Goal: Information Seeking & Learning: Learn about a topic

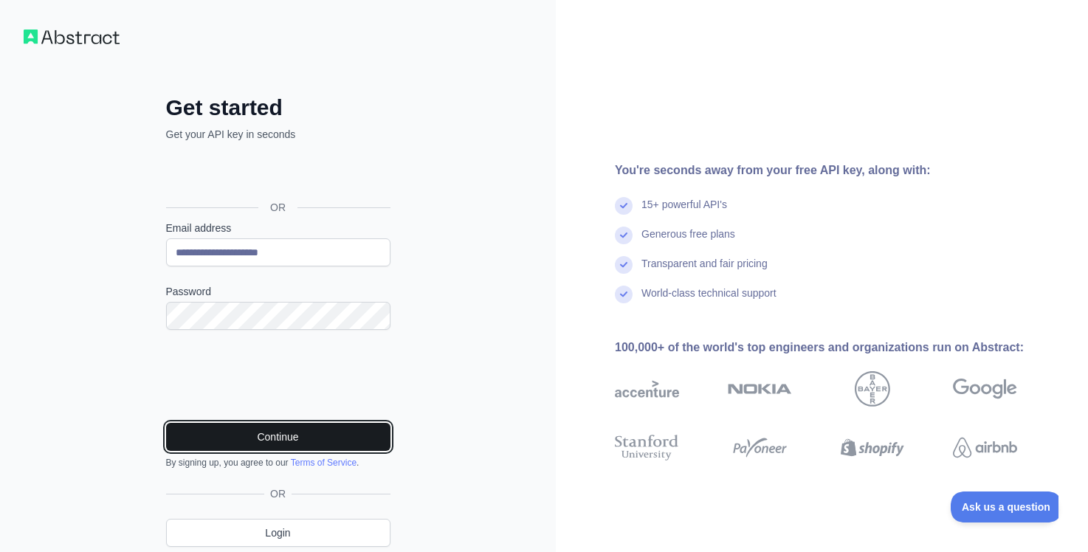
click at [270, 442] on button "Continue" at bounding box center [278, 437] width 224 height 28
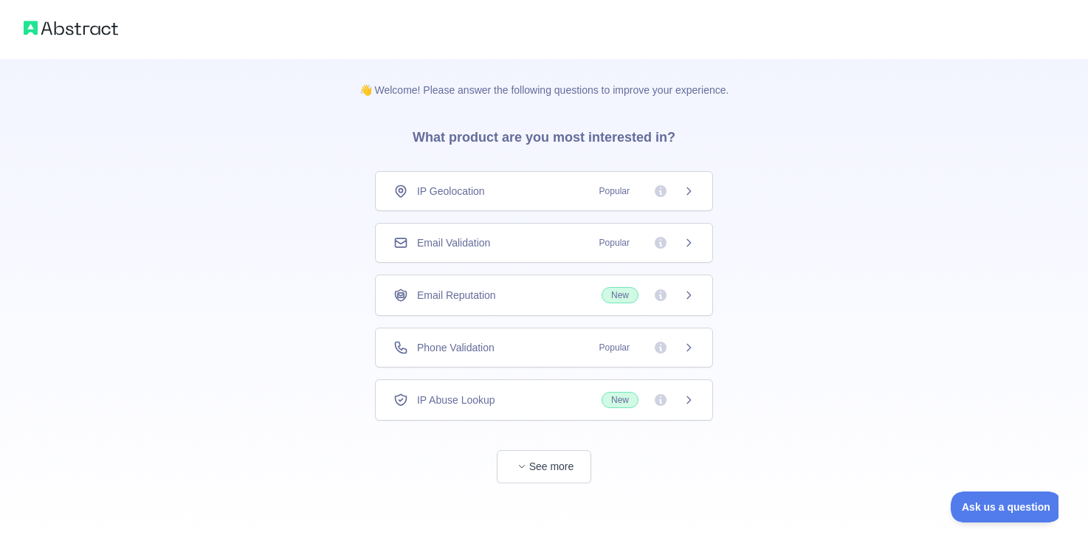
click at [693, 247] on icon at bounding box center [689, 243] width 12 height 12
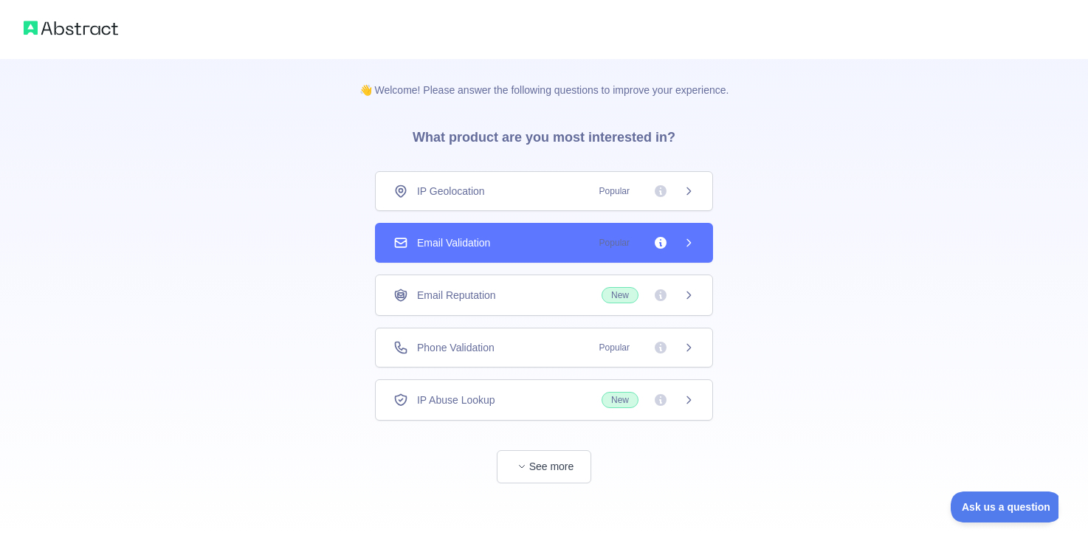
click at [687, 297] on icon at bounding box center [689, 295] width 12 height 12
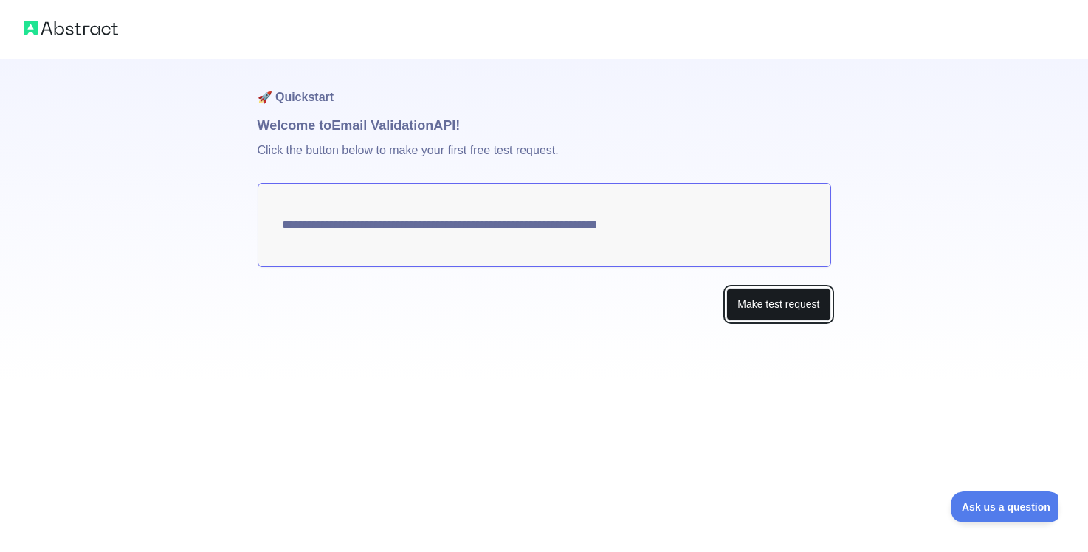
click at [777, 299] on button "Make test request" at bounding box center [778, 304] width 104 height 33
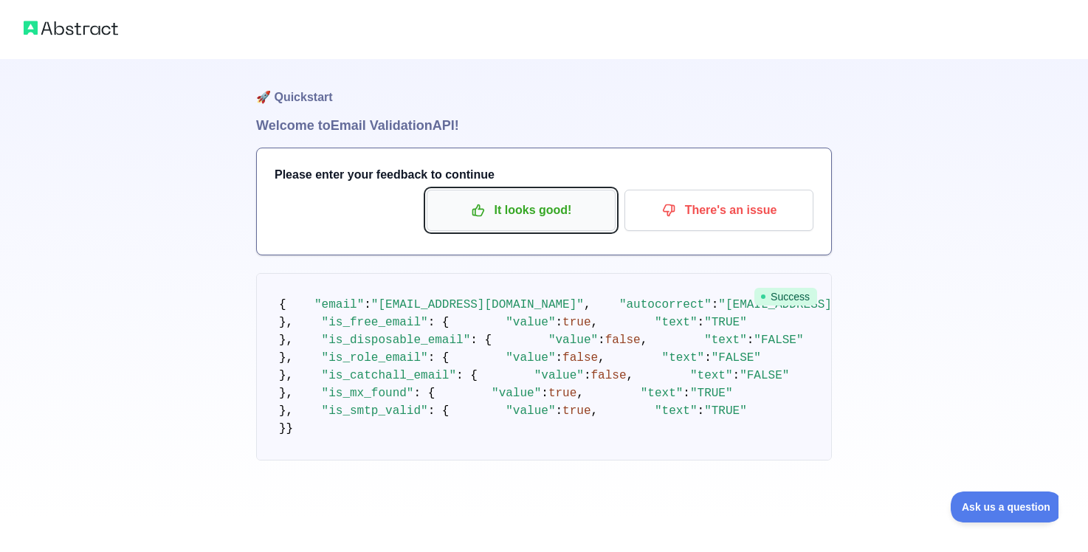
click at [525, 221] on p "It looks good!" at bounding box center [521, 210] width 167 height 25
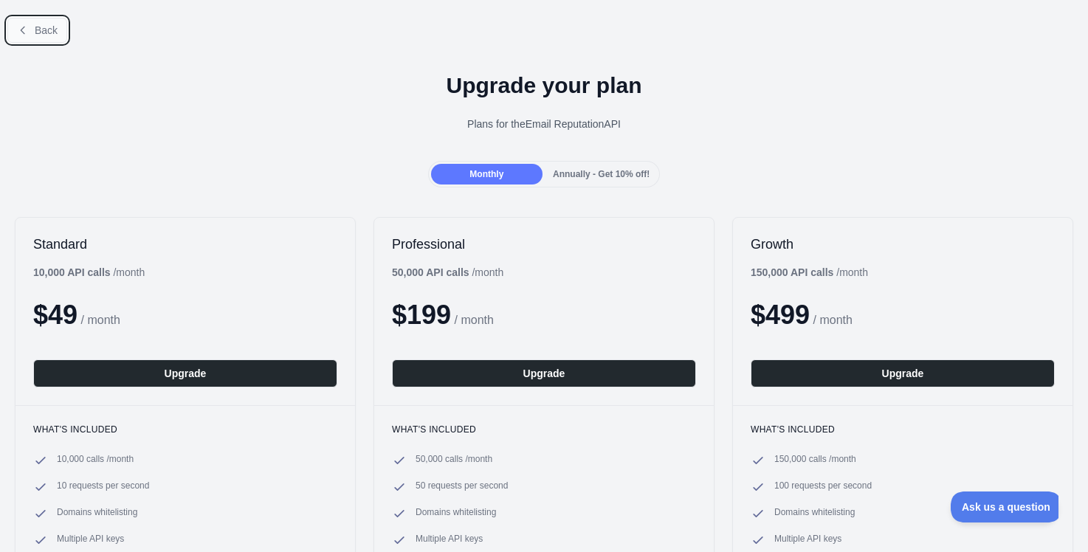
click at [54, 30] on span "Back" at bounding box center [46, 30] width 23 height 12
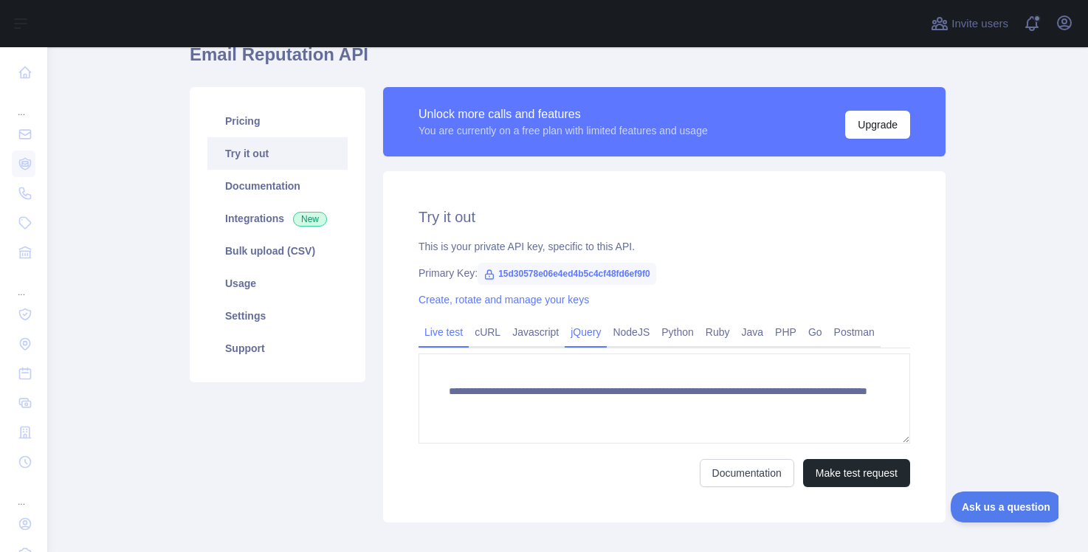
scroll to position [75, 0]
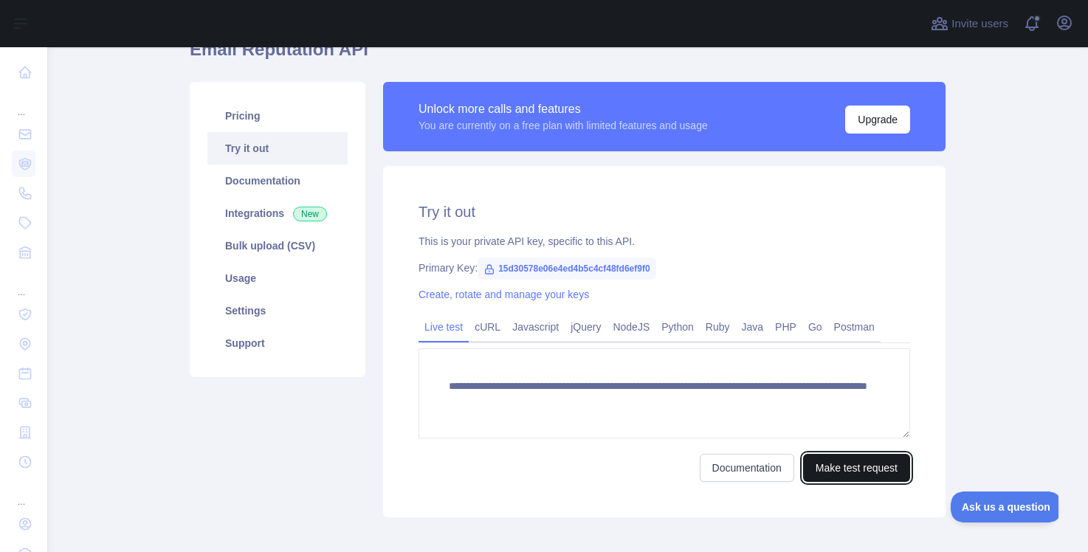
click at [861, 466] on button "Make test request" at bounding box center [856, 468] width 107 height 28
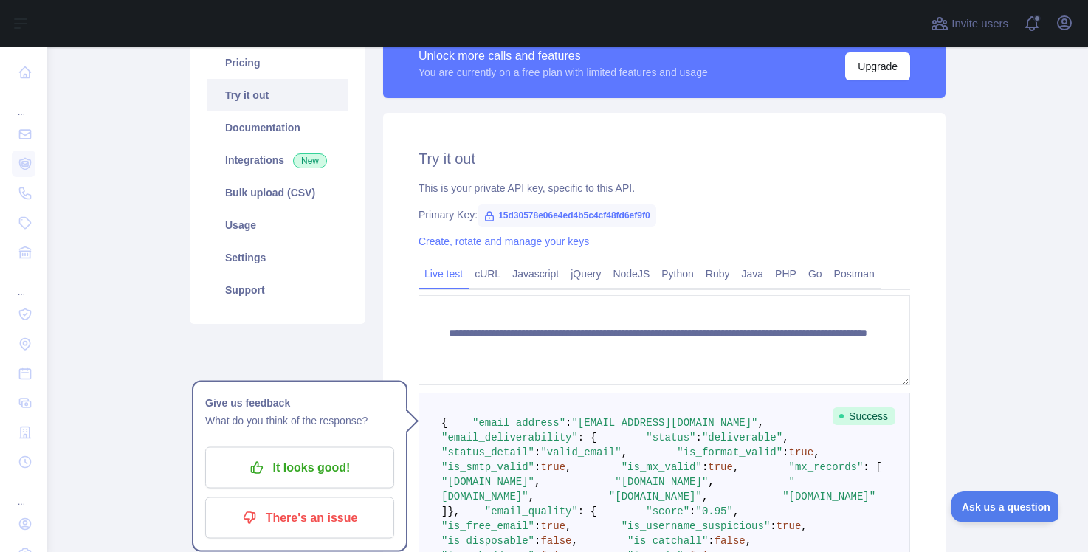
scroll to position [0, 0]
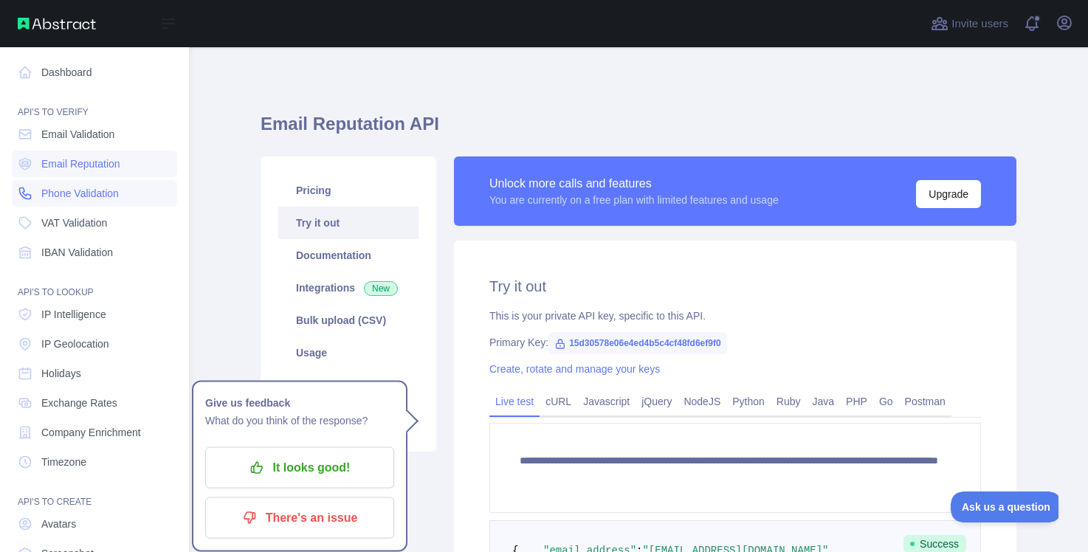
click at [97, 205] on link "Phone Validation" at bounding box center [94, 193] width 165 height 27
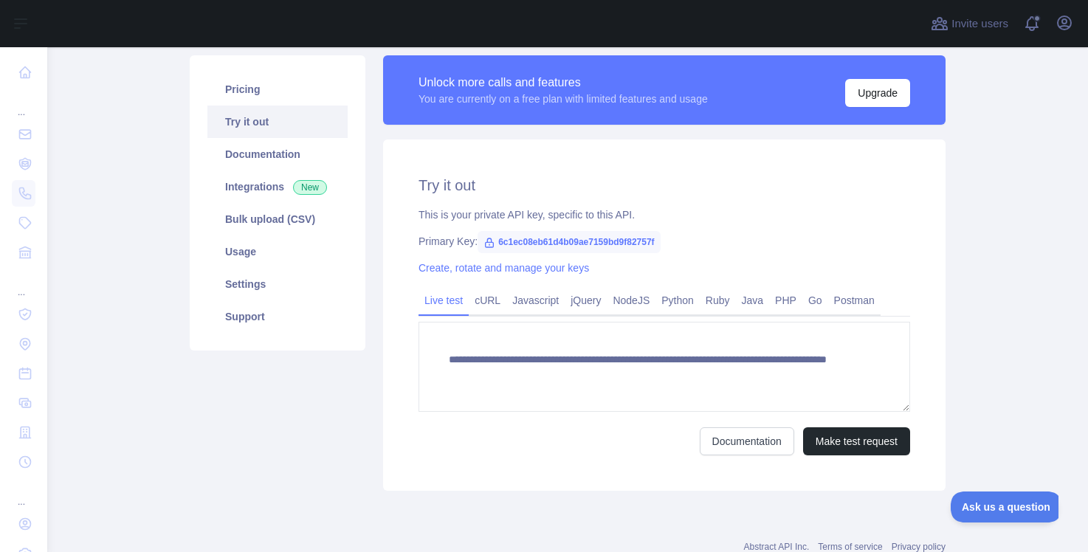
scroll to position [103, 0]
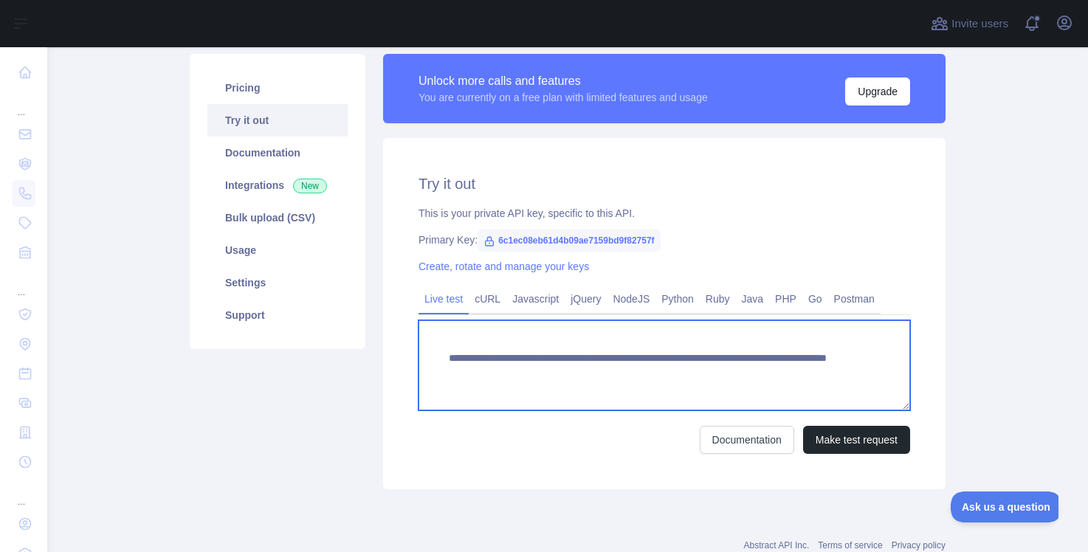
click at [784, 371] on textarea "**********" at bounding box center [665, 365] width 492 height 90
type textarea "**********"
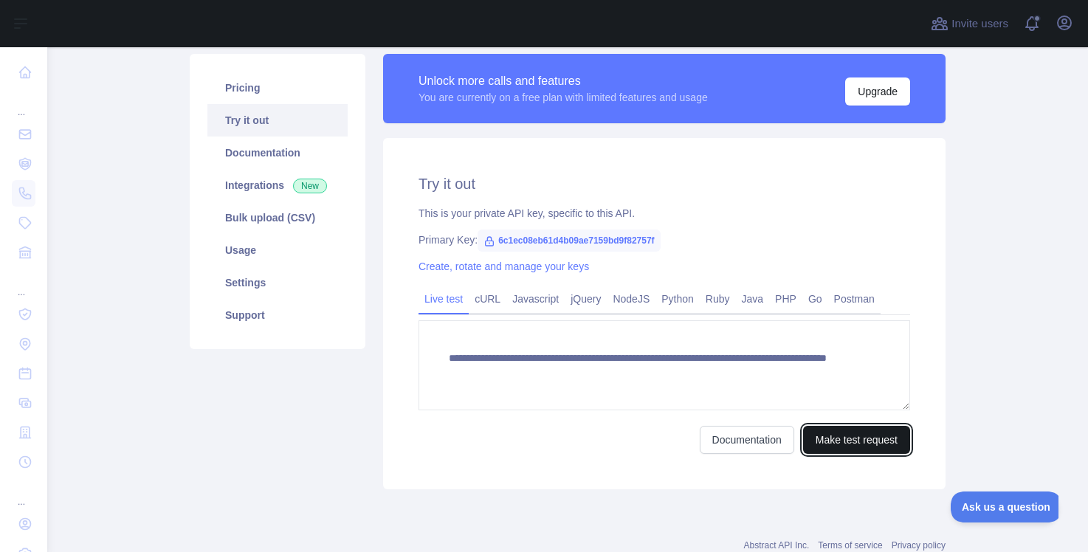
click at [869, 442] on button "Make test request" at bounding box center [856, 440] width 107 height 28
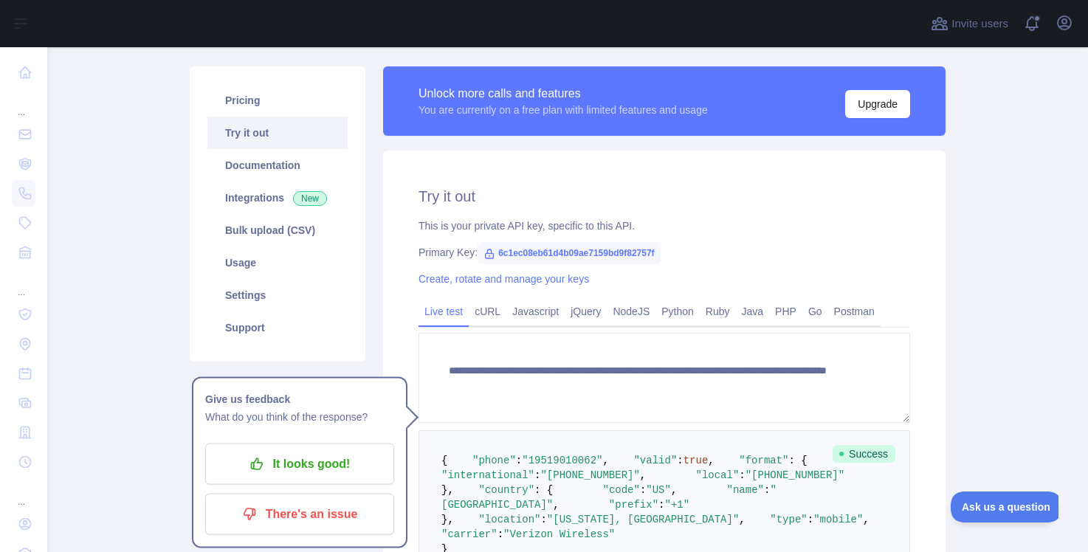
scroll to position [86, 0]
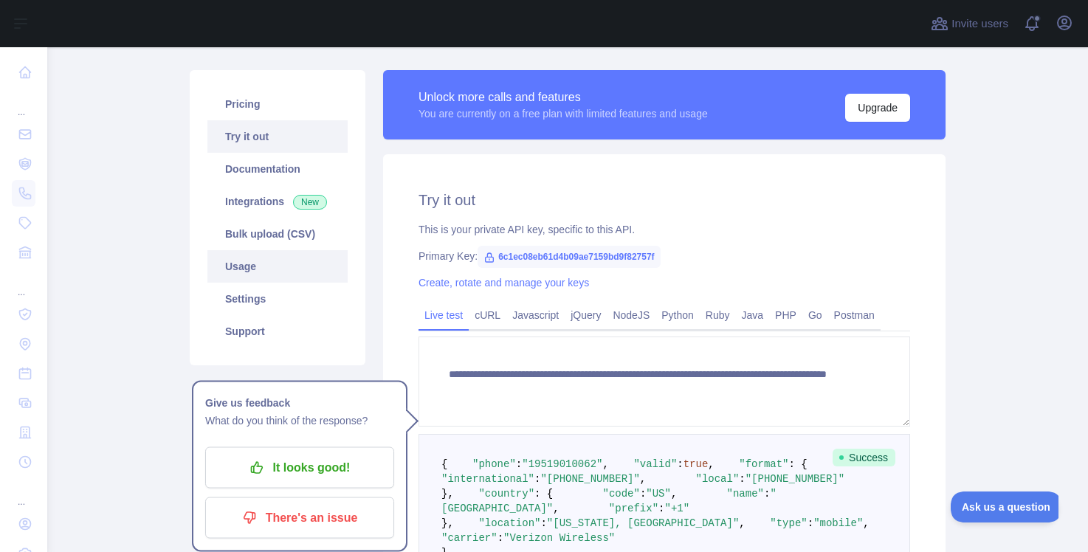
click at [265, 268] on link "Usage" at bounding box center [277, 266] width 140 height 32
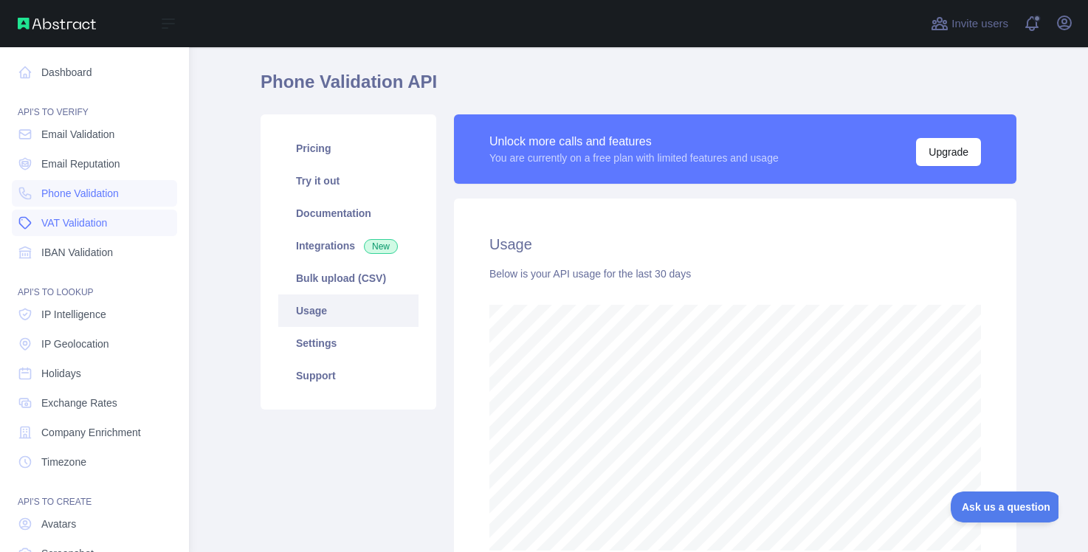
click at [92, 227] on span "VAT Validation" at bounding box center [74, 223] width 66 height 15
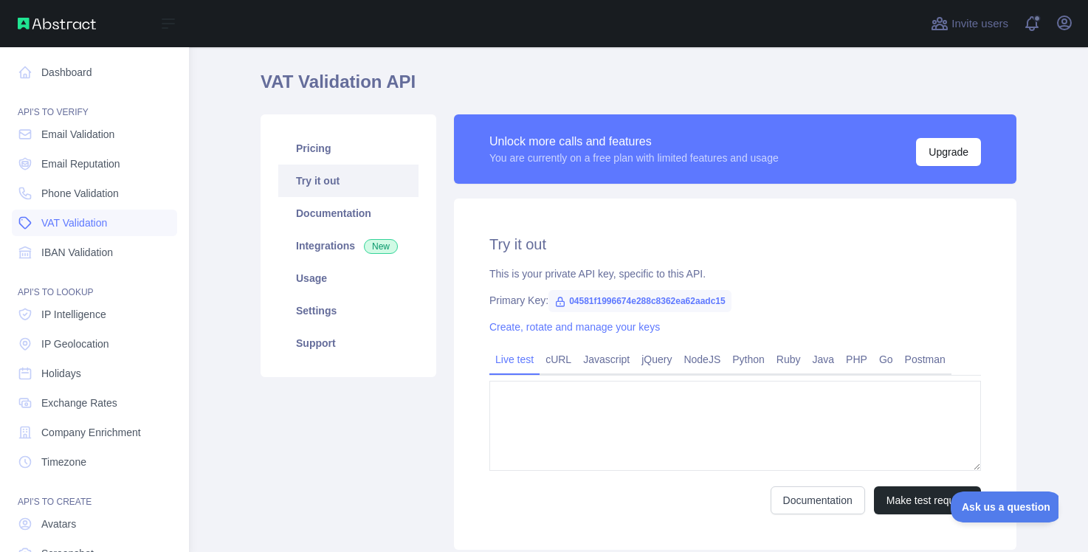
type textarea "**********"
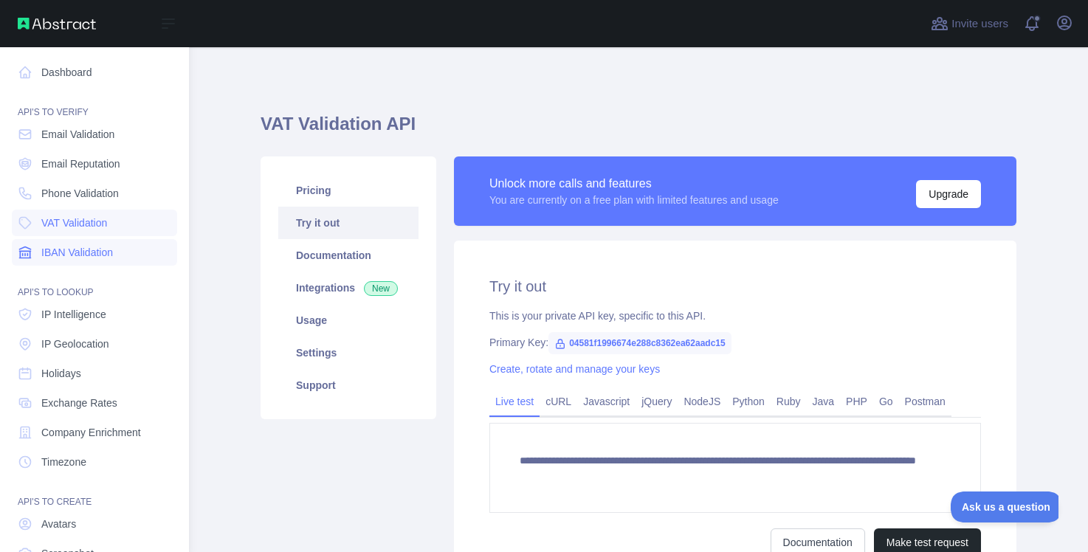
click at [78, 258] on span "IBAN Validation" at bounding box center [77, 252] width 72 height 15
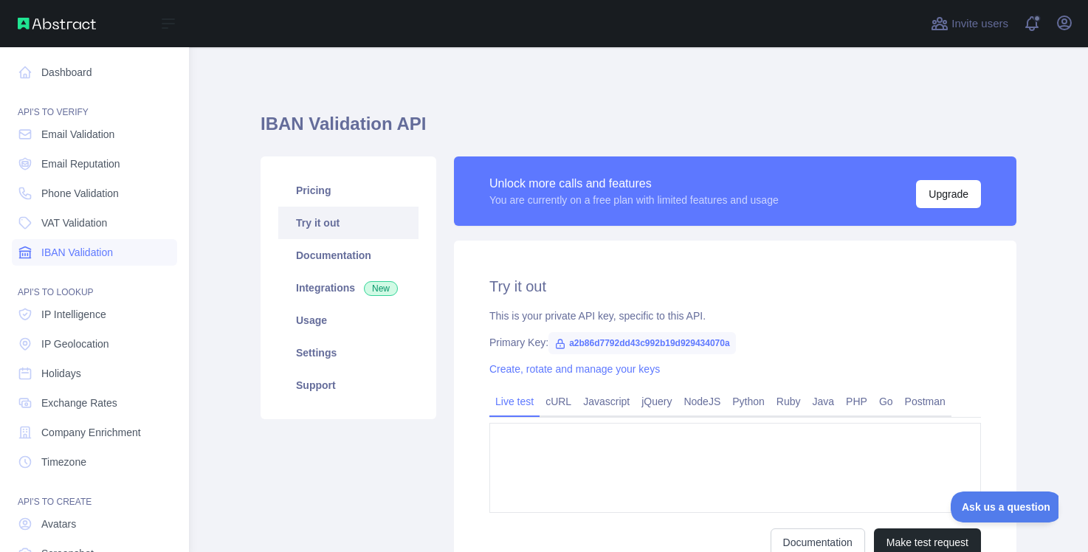
type textarea "**********"
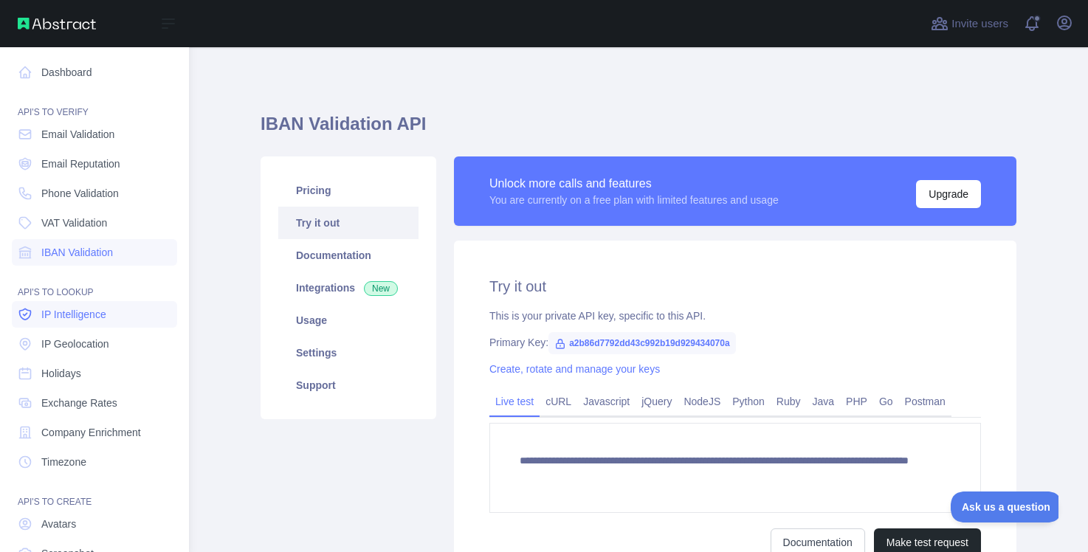
click at [68, 316] on span "IP Intelligence" at bounding box center [73, 314] width 65 height 15
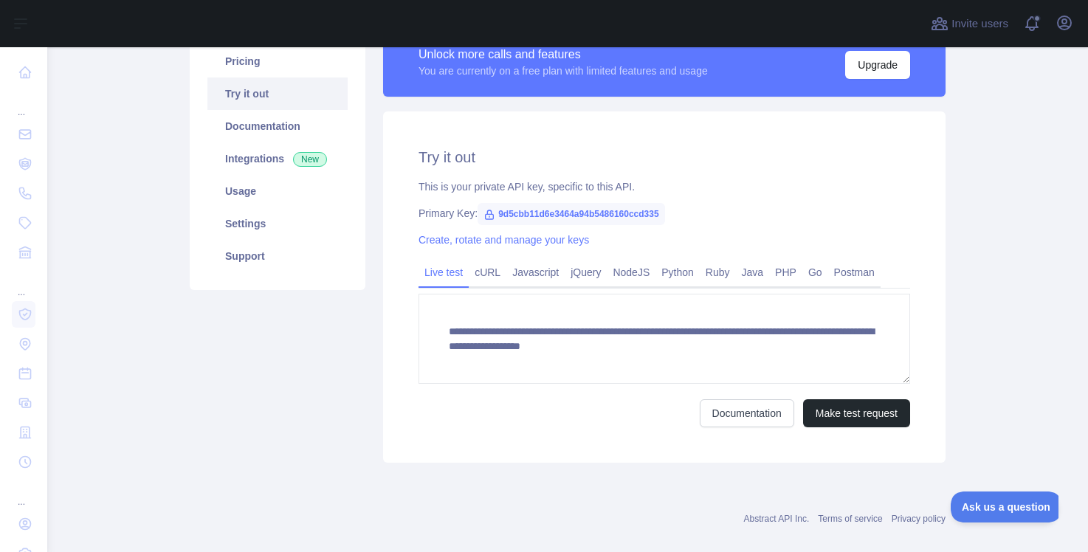
scroll to position [130, 0]
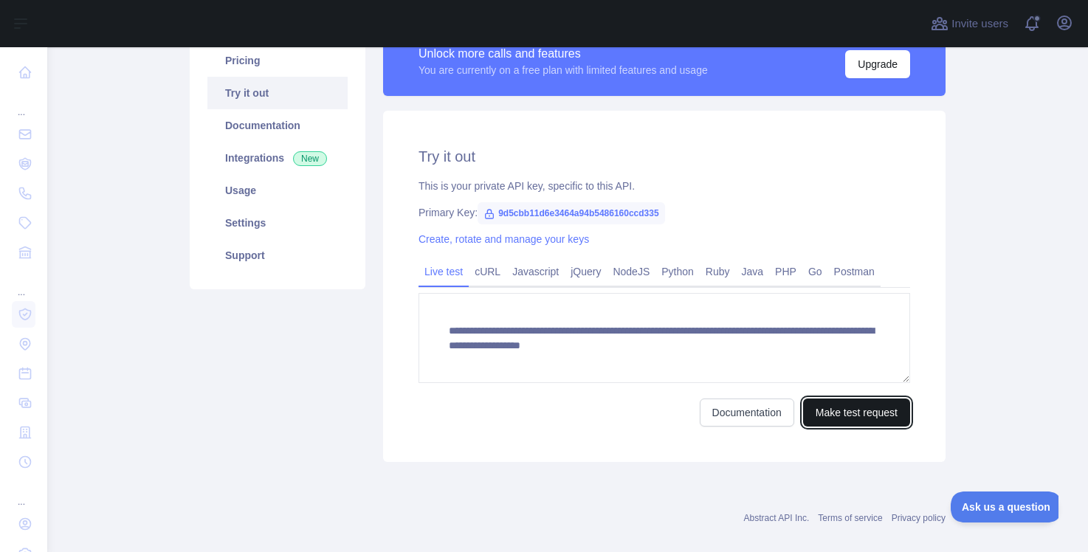
click at [861, 413] on button "Make test request" at bounding box center [856, 413] width 107 height 28
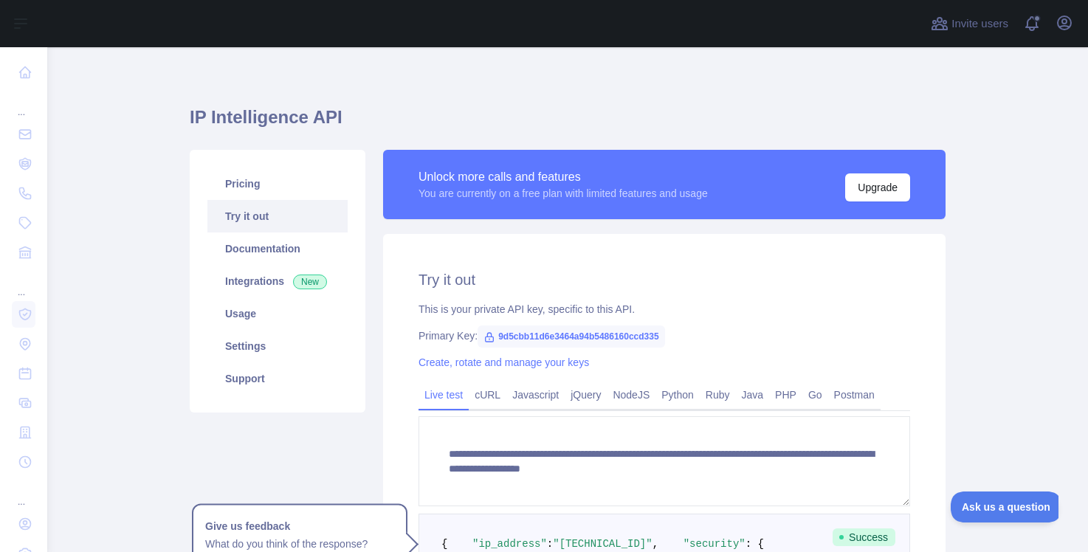
scroll to position [0, 0]
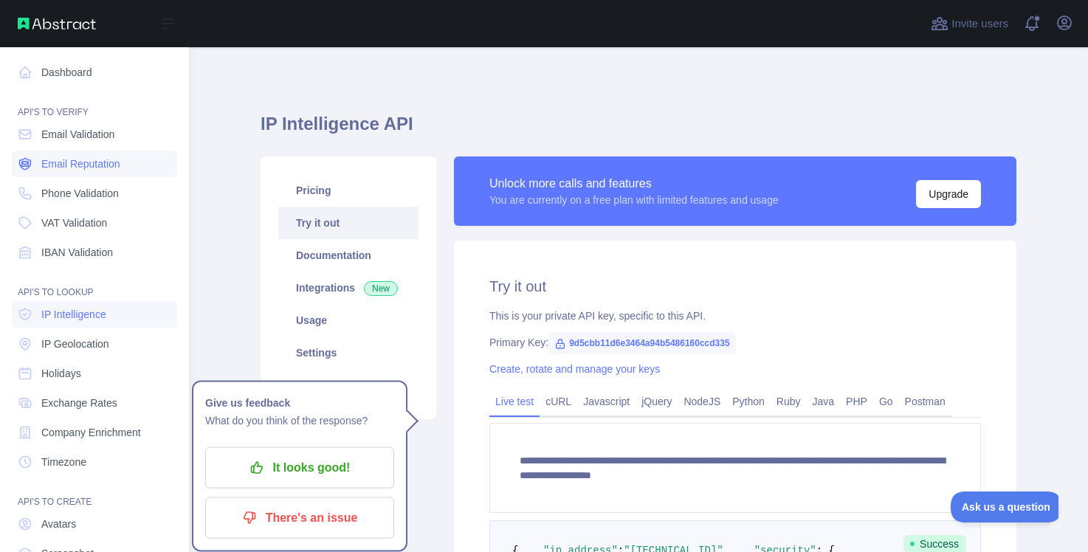
click at [45, 164] on span "Email Reputation" at bounding box center [80, 163] width 79 height 15
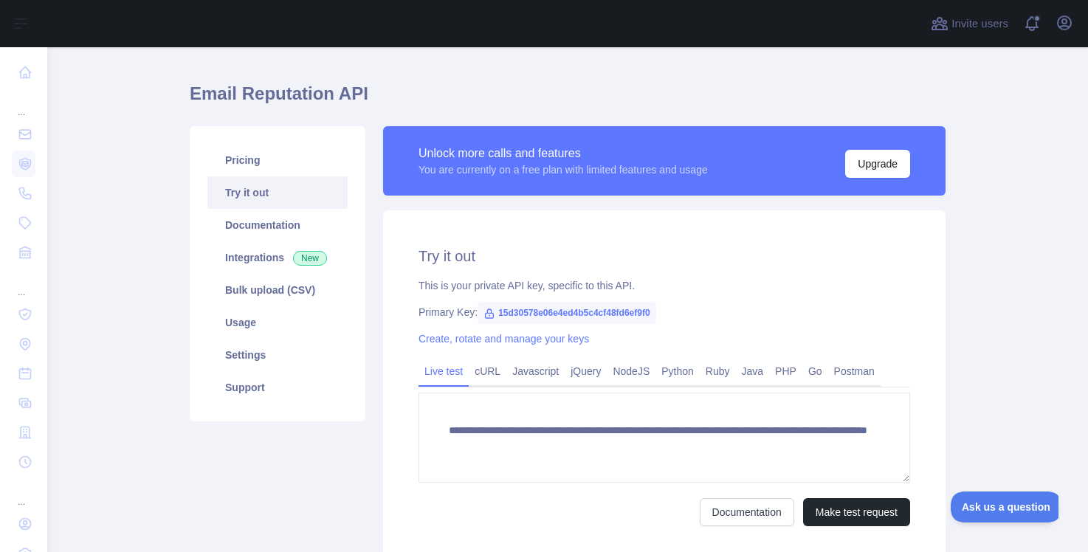
scroll to position [32, 0]
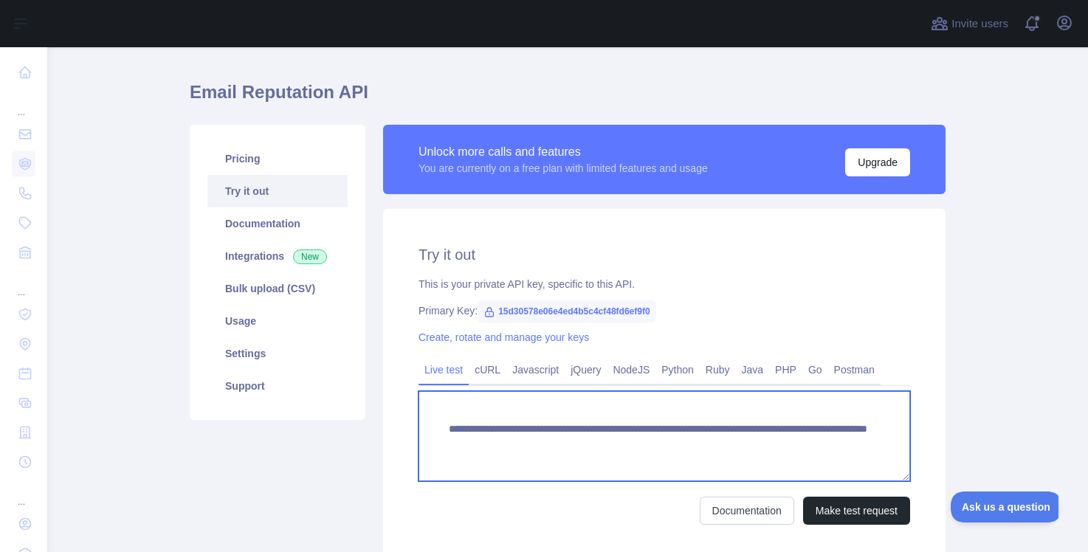
click at [827, 445] on textarea "**********" at bounding box center [665, 436] width 492 height 90
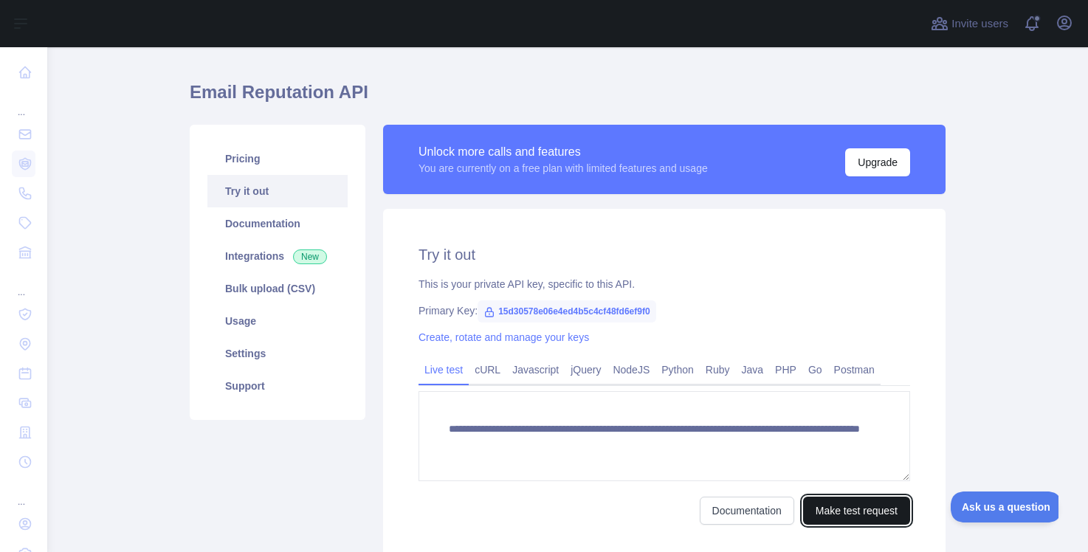
click at [845, 508] on button "Make test request" at bounding box center [856, 511] width 107 height 28
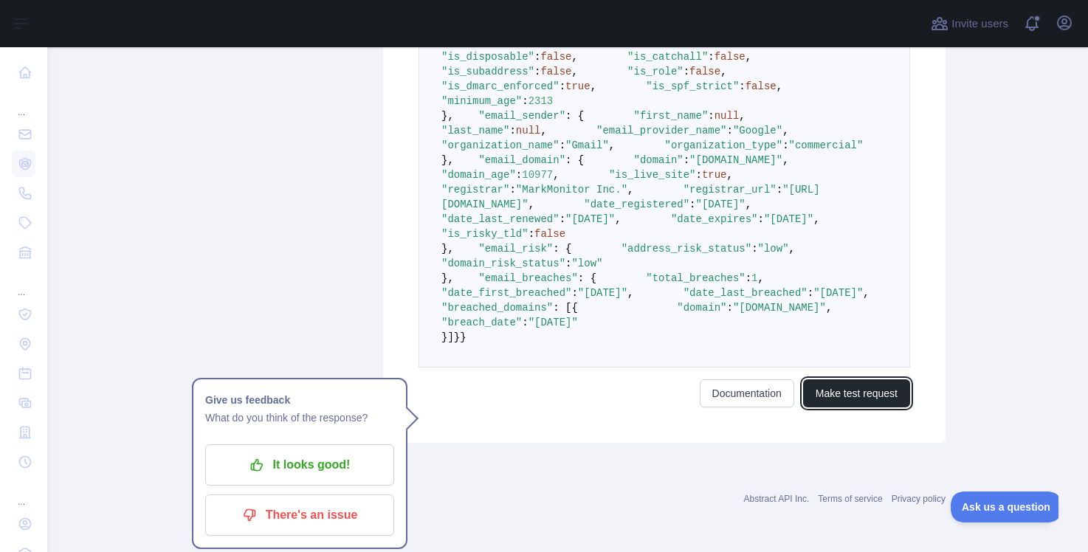
scroll to position [943, 0]
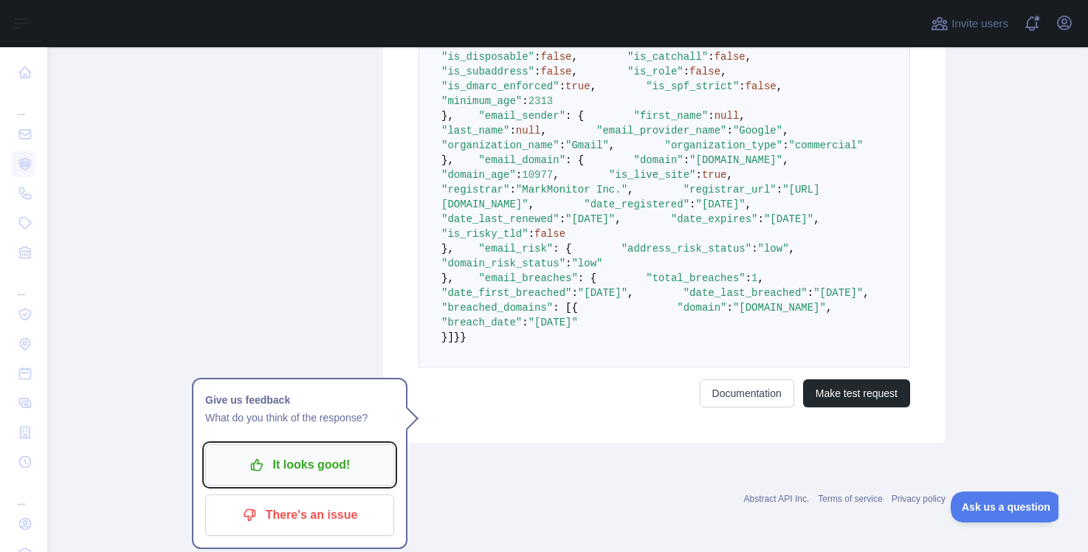
click at [323, 453] on p "It looks good!" at bounding box center [299, 465] width 167 height 25
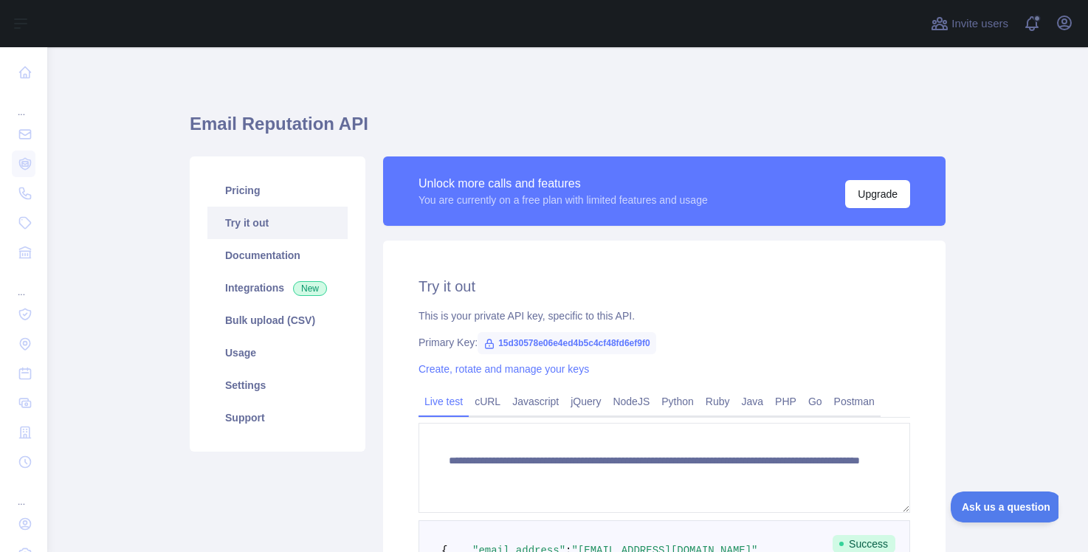
scroll to position [28, 0]
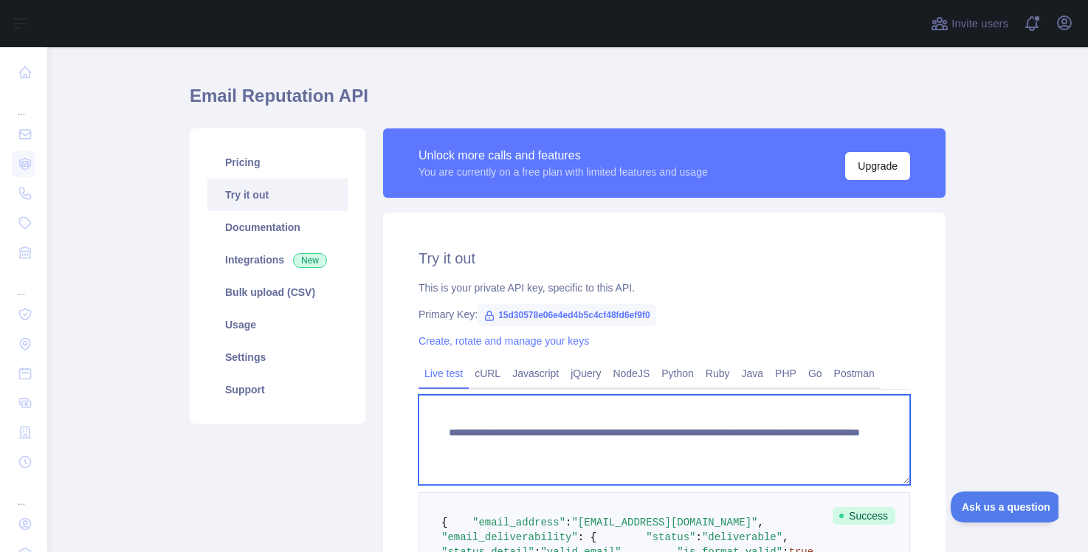
click at [832, 443] on textarea "**********" at bounding box center [665, 440] width 492 height 90
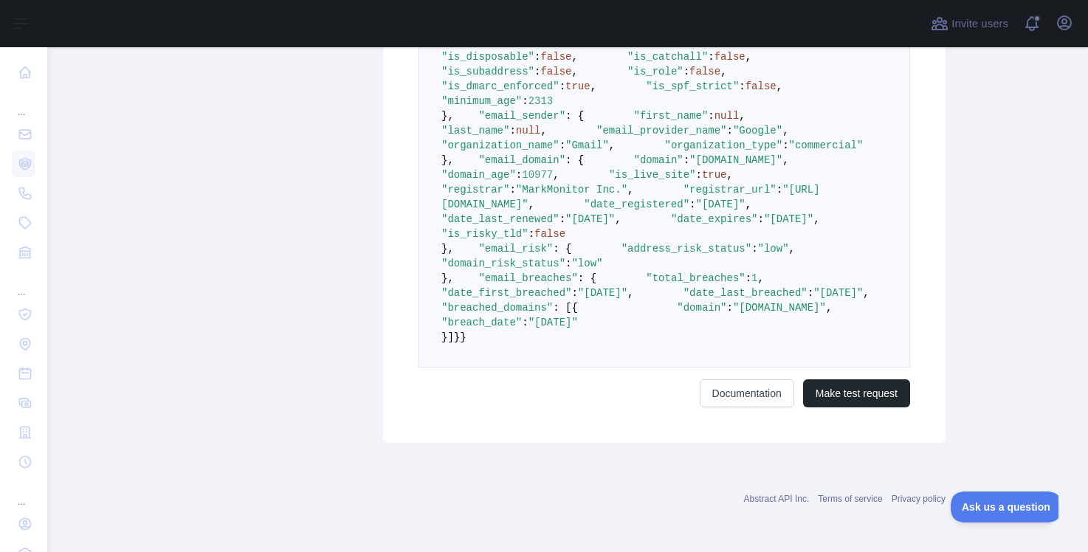
scroll to position [1112, 0]
click at [862, 399] on button "Make test request" at bounding box center [856, 393] width 107 height 28
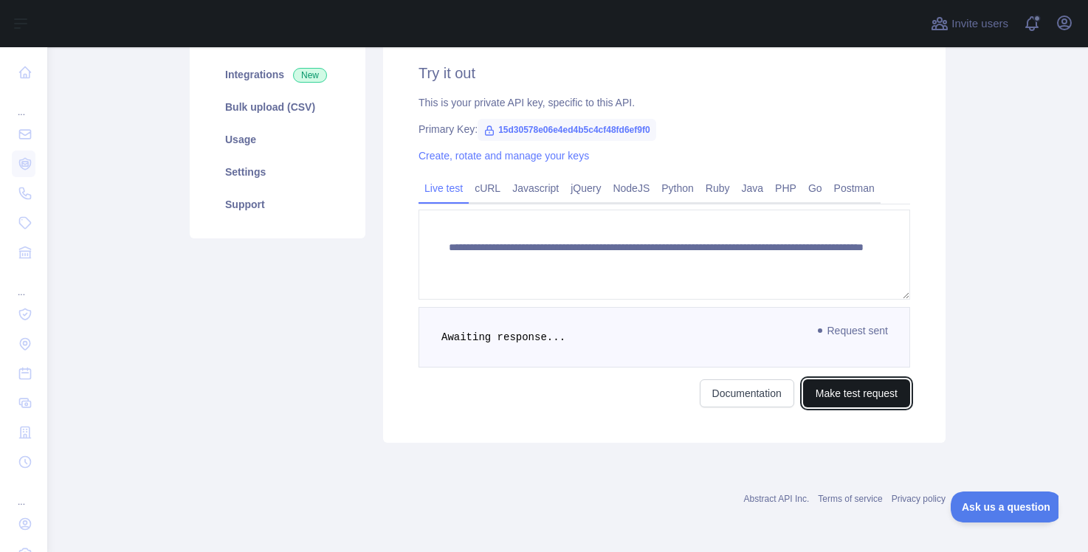
scroll to position [212, 0]
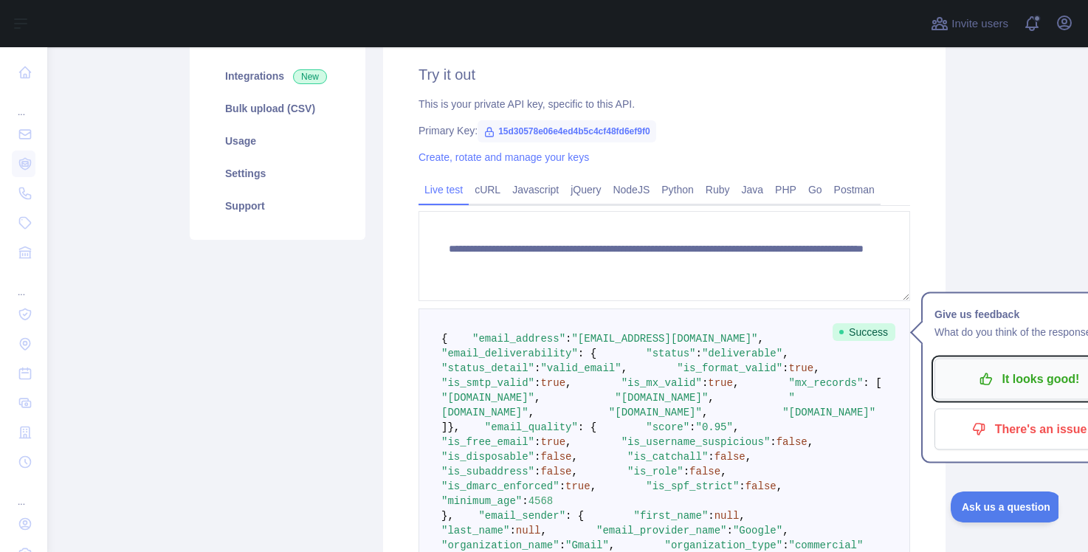
click at [1002, 385] on p "It looks good!" at bounding box center [1029, 379] width 167 height 25
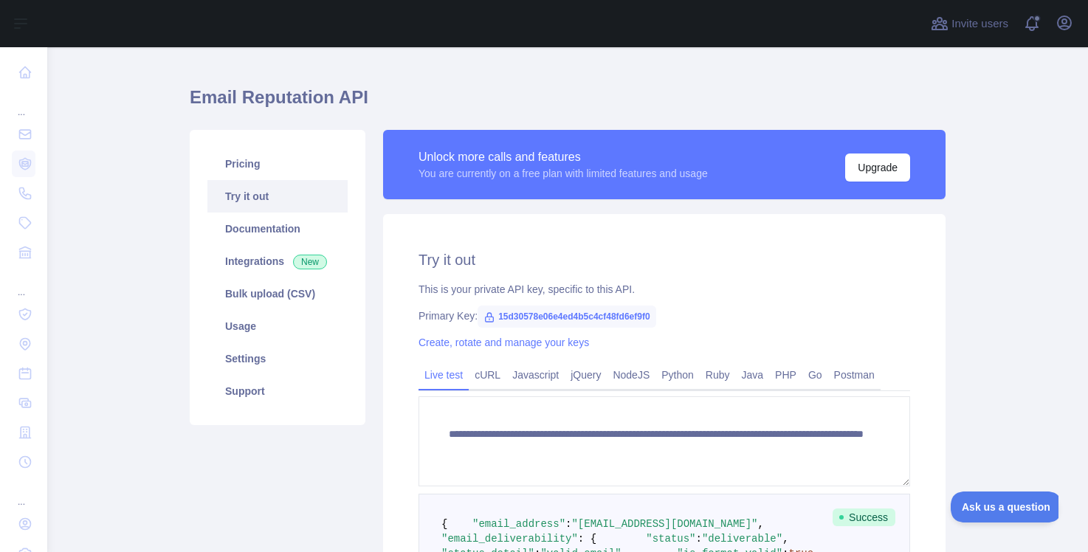
scroll to position [0, 0]
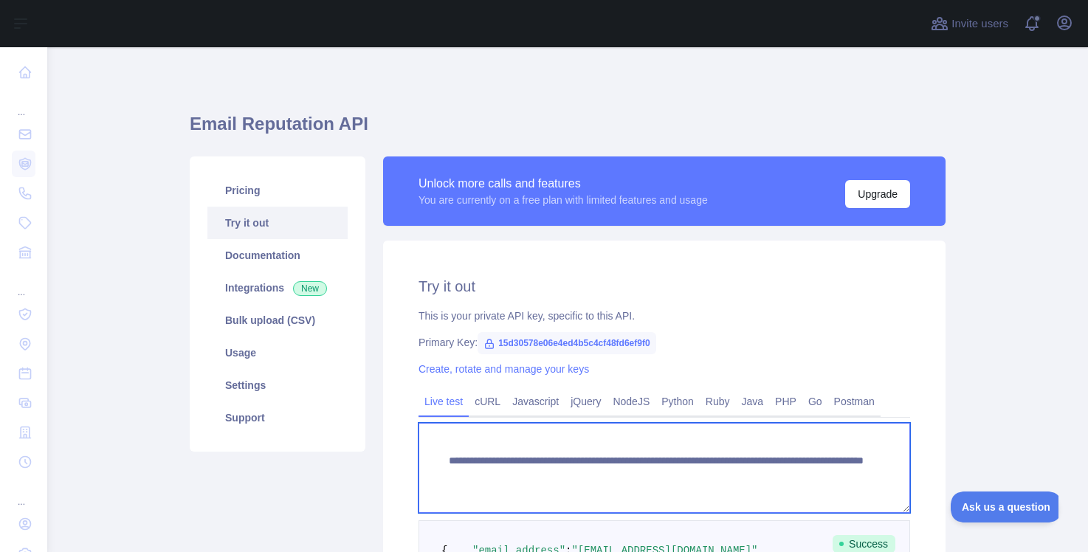
click at [822, 473] on textarea "**********" at bounding box center [665, 468] width 492 height 90
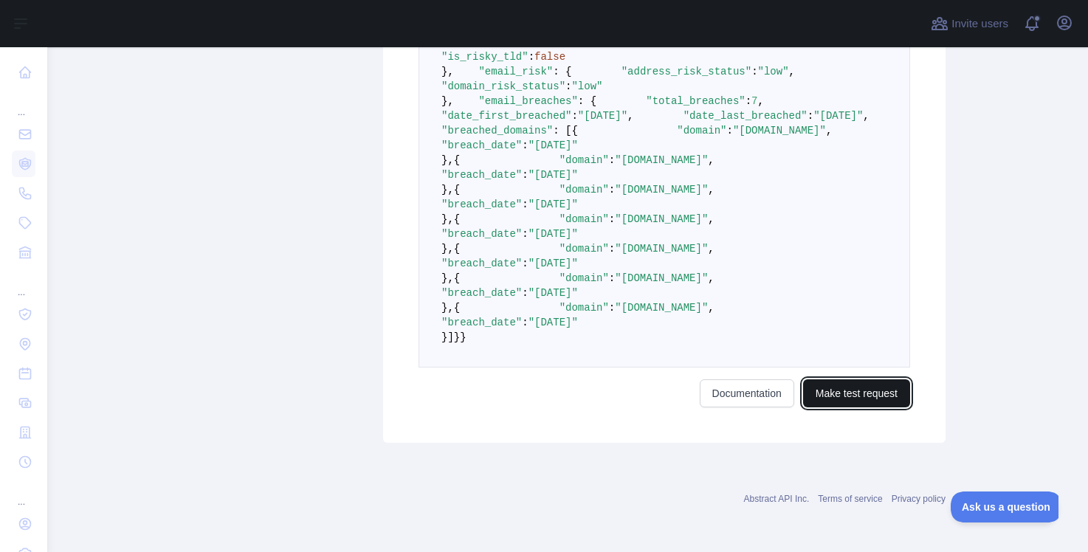
click at [840, 403] on button "Make test request" at bounding box center [856, 393] width 107 height 28
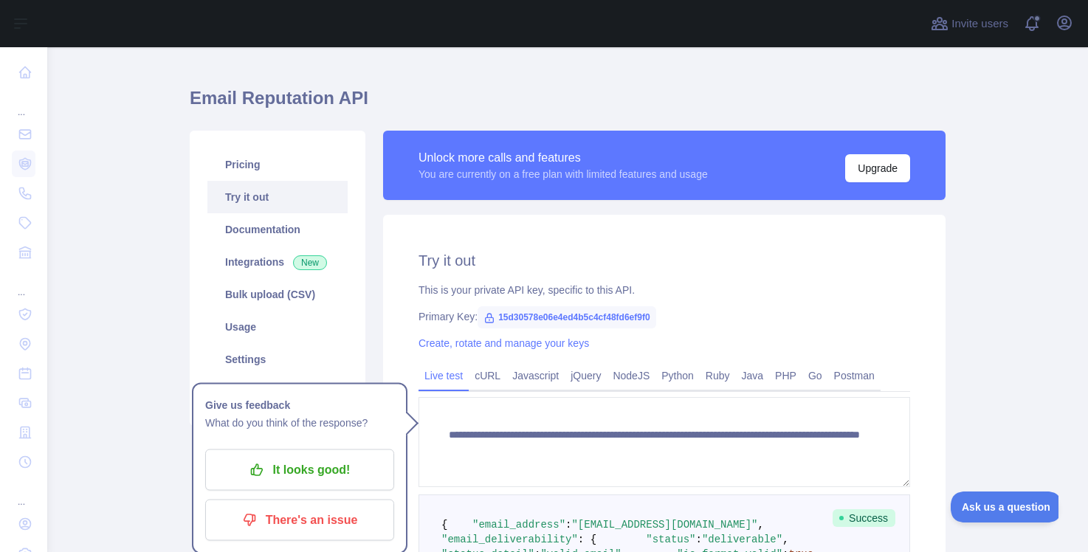
scroll to position [24, 0]
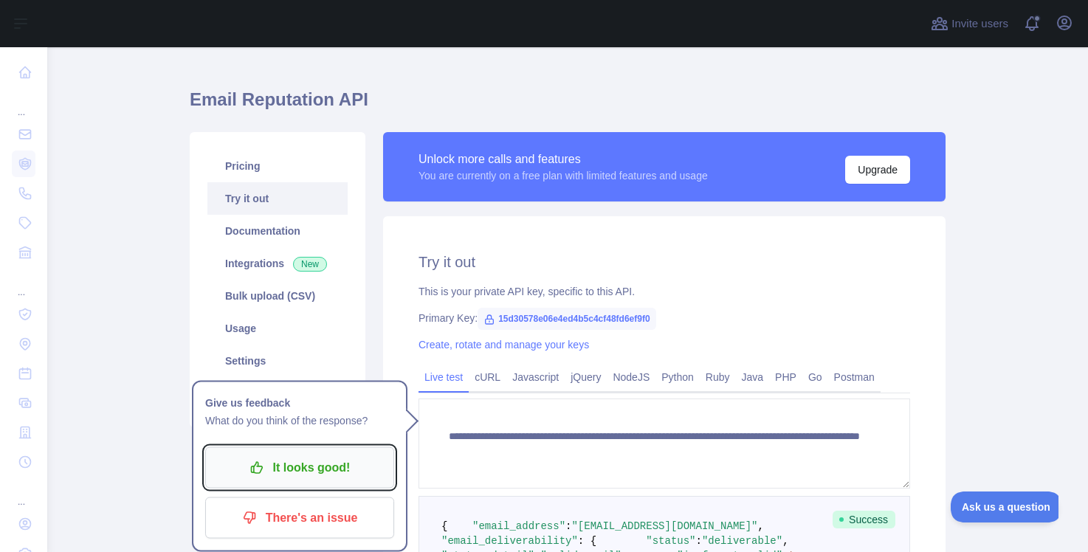
click at [268, 472] on p "It looks good!" at bounding box center [299, 467] width 167 height 25
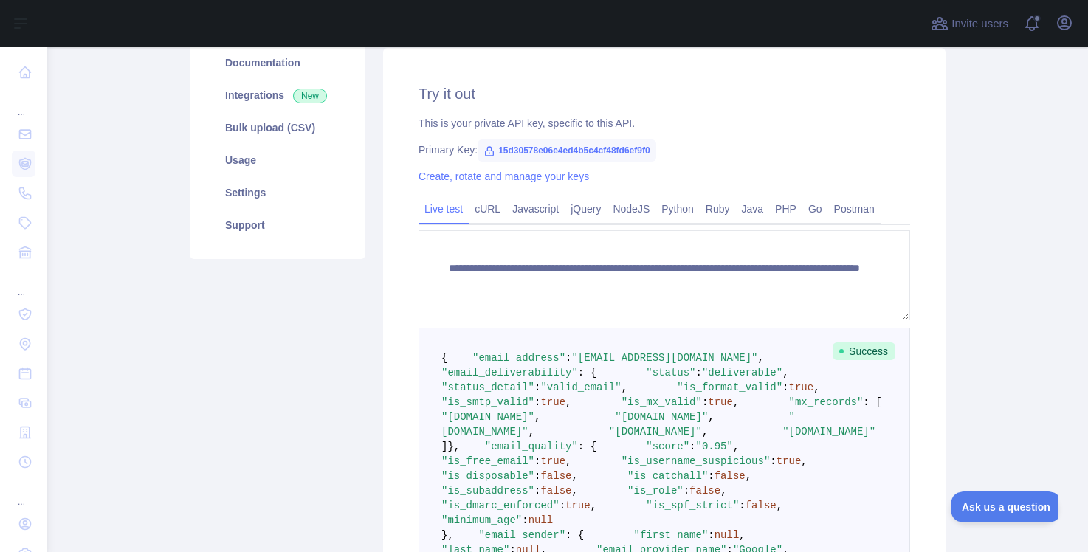
scroll to position [190, 0]
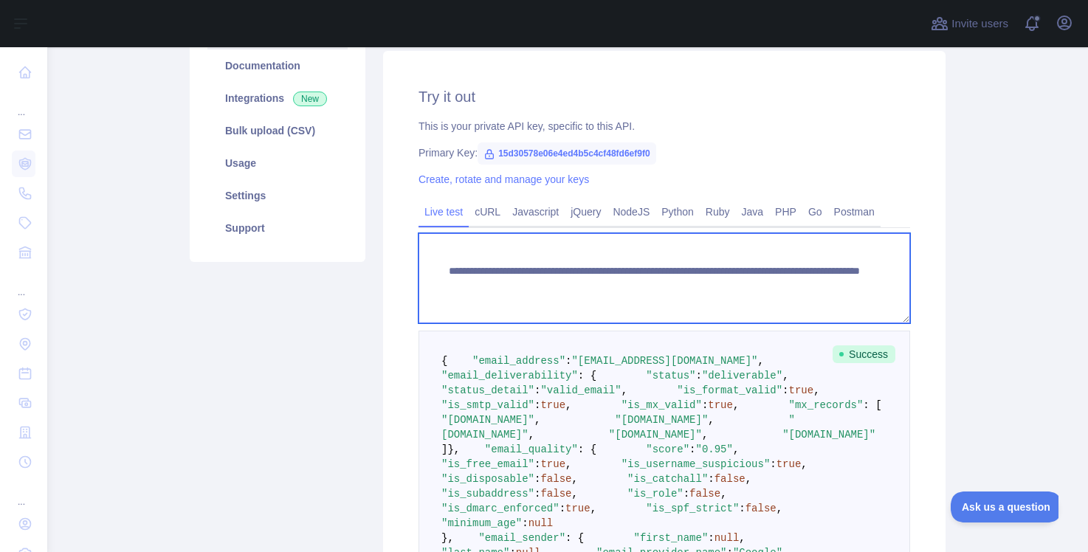
click at [838, 282] on textarea "**********" at bounding box center [665, 278] width 492 height 90
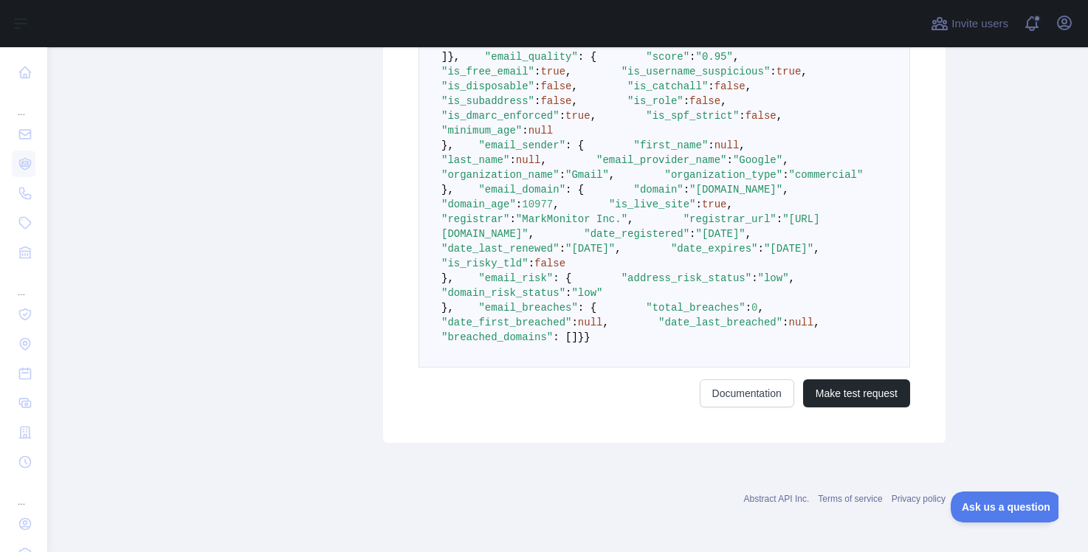
scroll to position [1039, 0]
type textarea "**********"
click at [862, 389] on button "Make test request" at bounding box center [856, 393] width 107 height 28
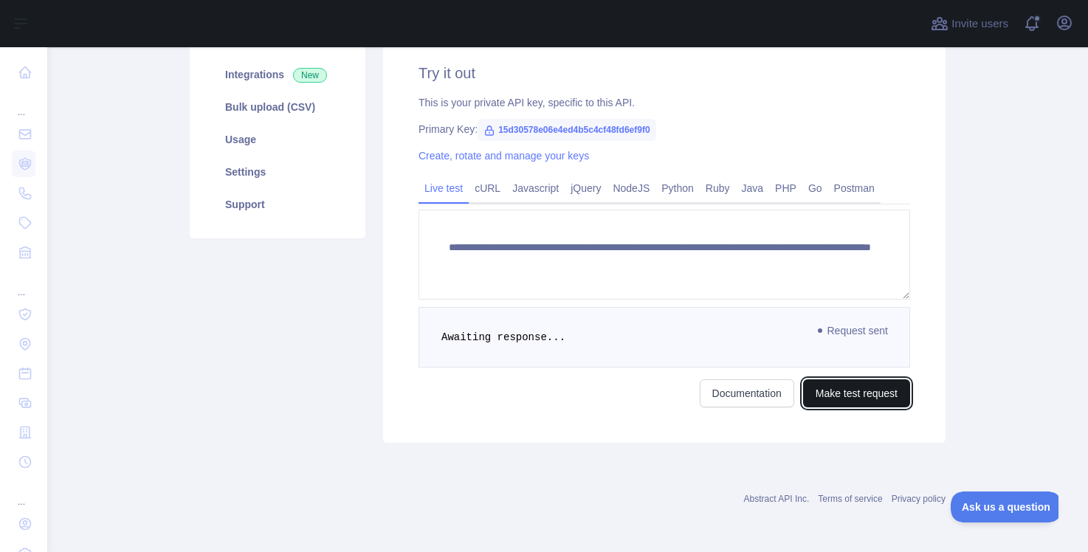
scroll to position [212, 0]
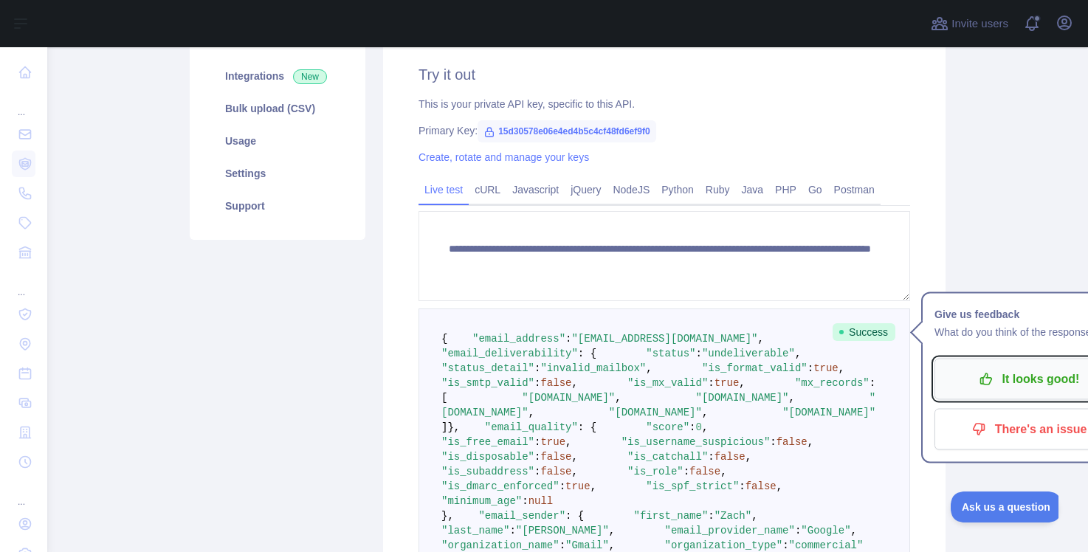
click at [988, 384] on icon "button" at bounding box center [986, 379] width 15 height 15
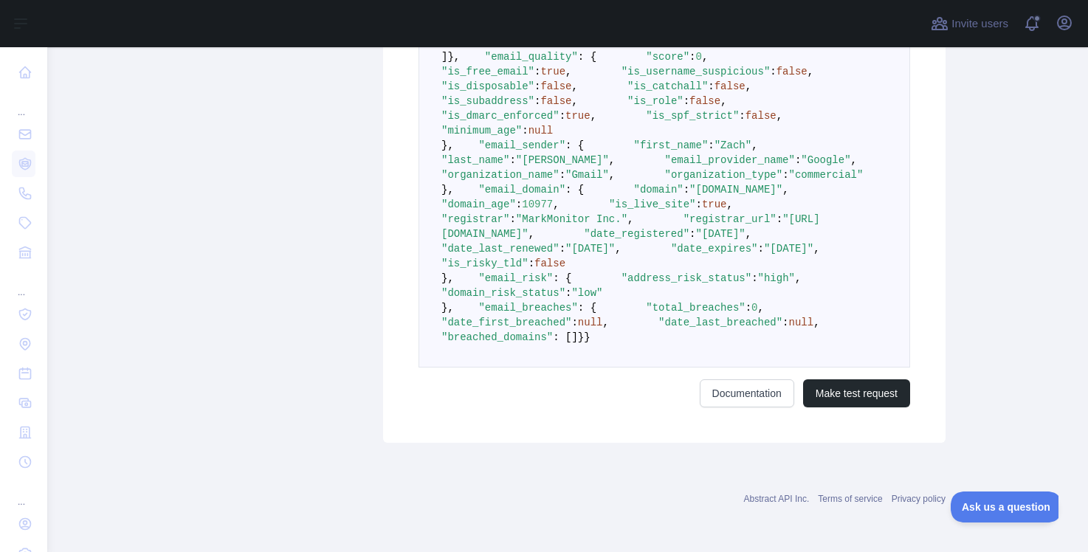
scroll to position [0, 0]
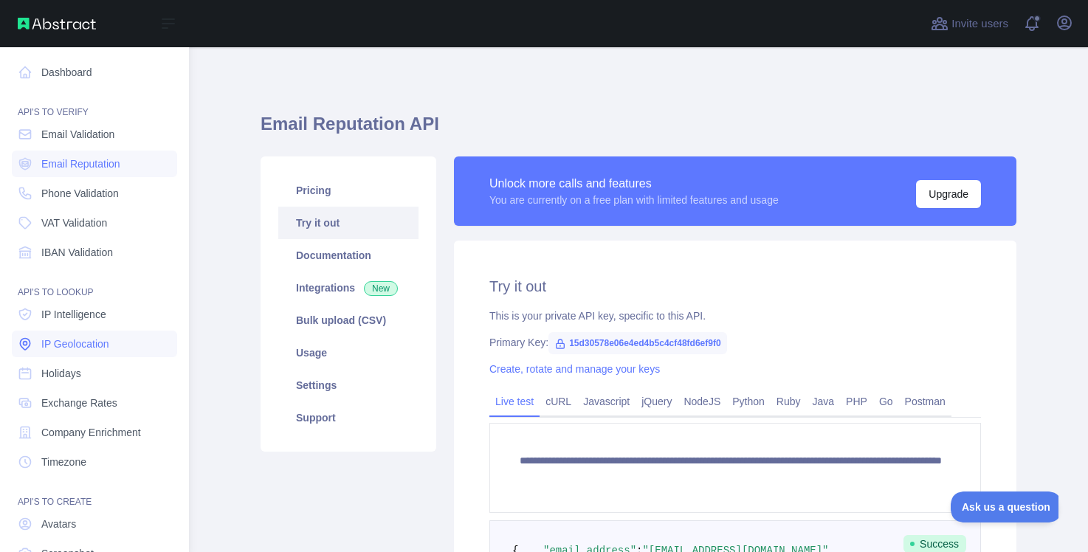
click at [78, 345] on span "IP Geolocation" at bounding box center [75, 344] width 68 height 15
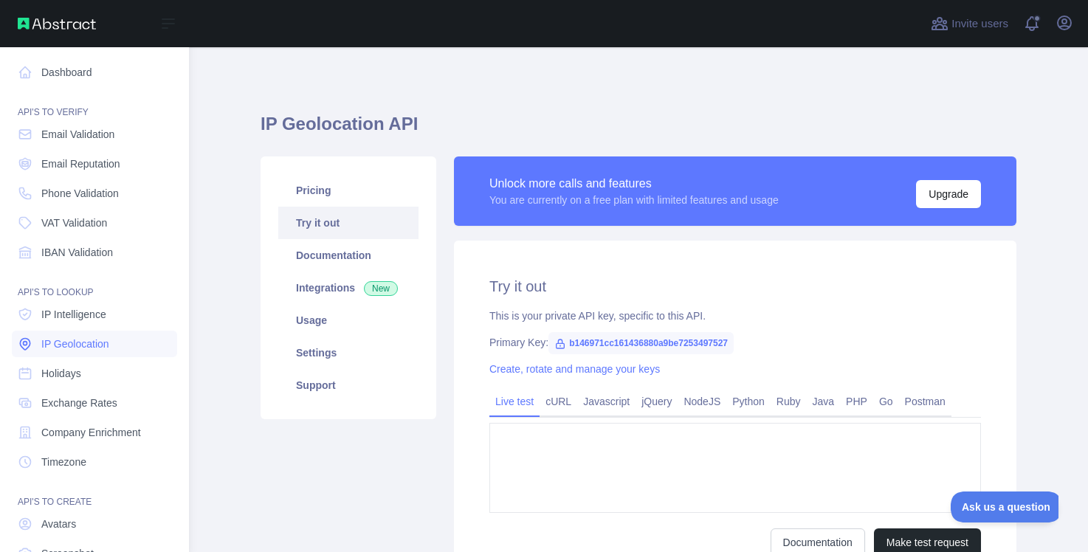
type textarea "**********"
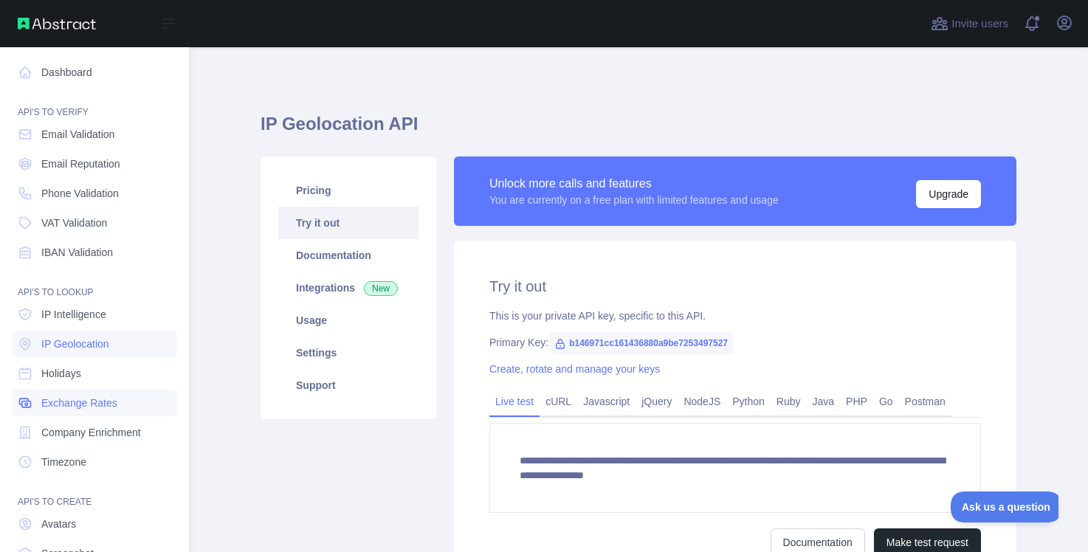
scroll to position [97, 0]
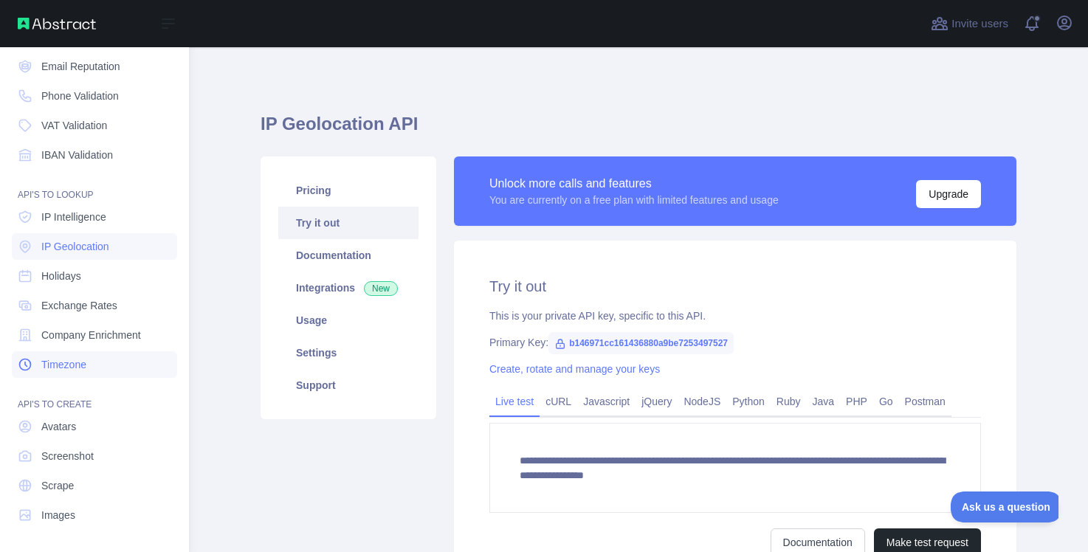
click at [79, 354] on link "Timezone" at bounding box center [94, 364] width 165 height 27
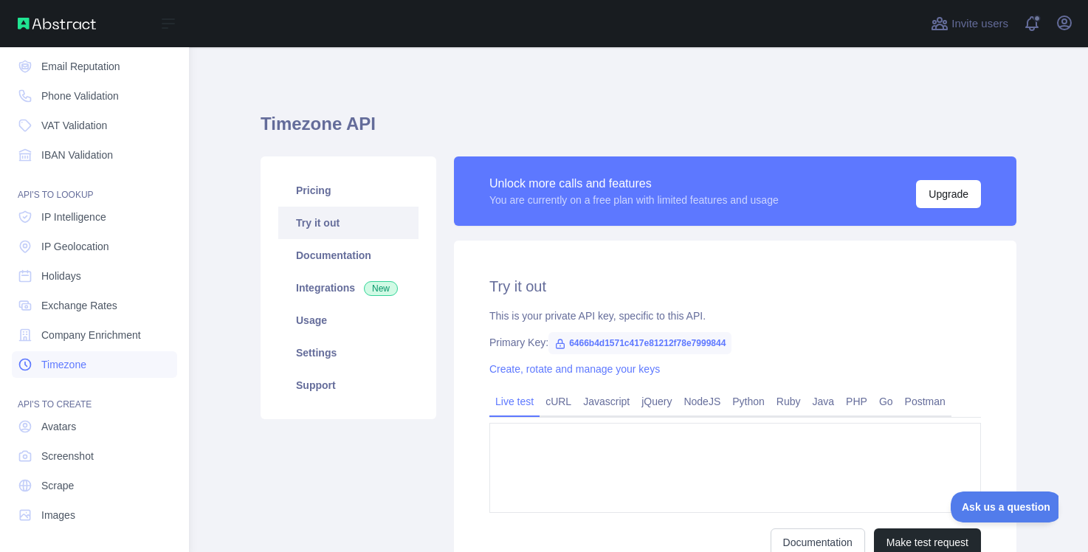
type textarea "**********"
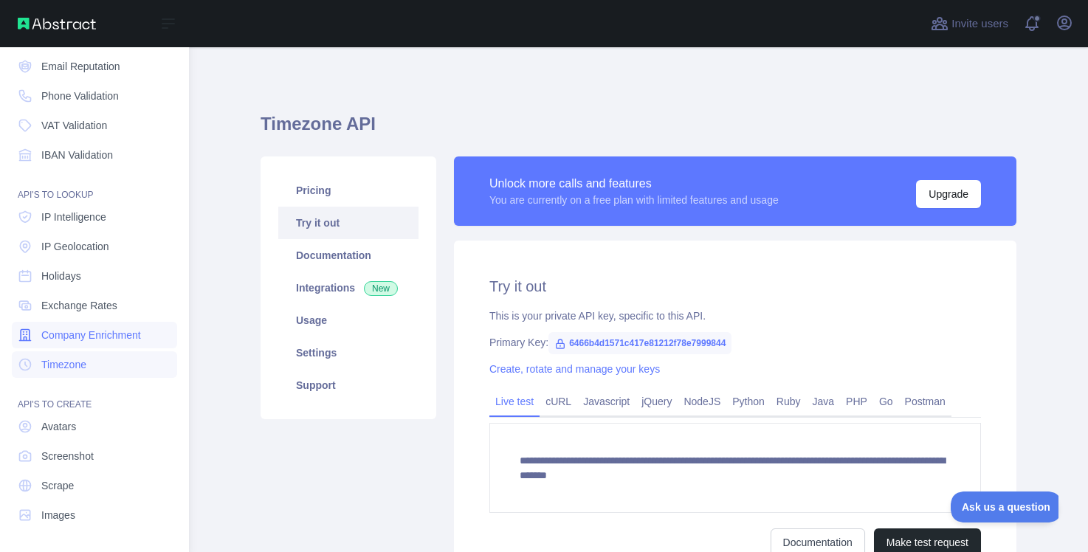
click at [78, 342] on span "Company Enrichment" at bounding box center [91, 335] width 100 height 15
click at [66, 301] on span "Exchange Rates" at bounding box center [79, 305] width 76 height 15
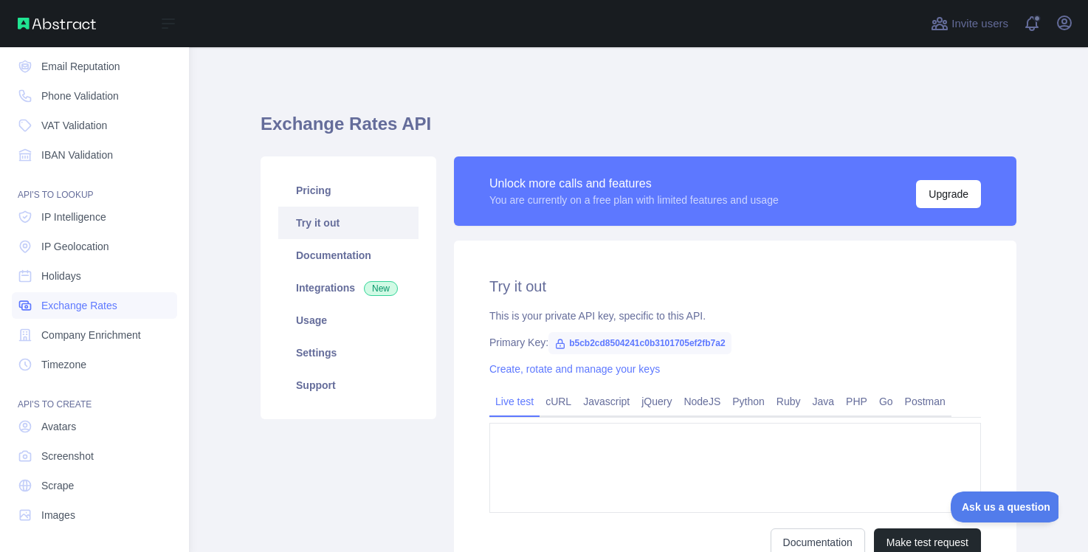
type textarea "**********"
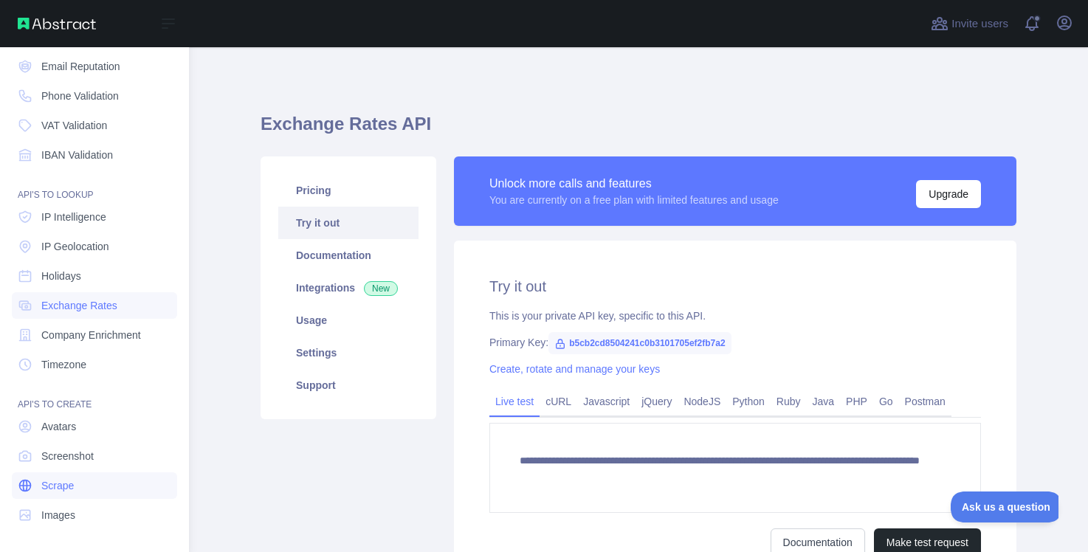
click at [76, 489] on link "Scrape" at bounding box center [94, 485] width 165 height 27
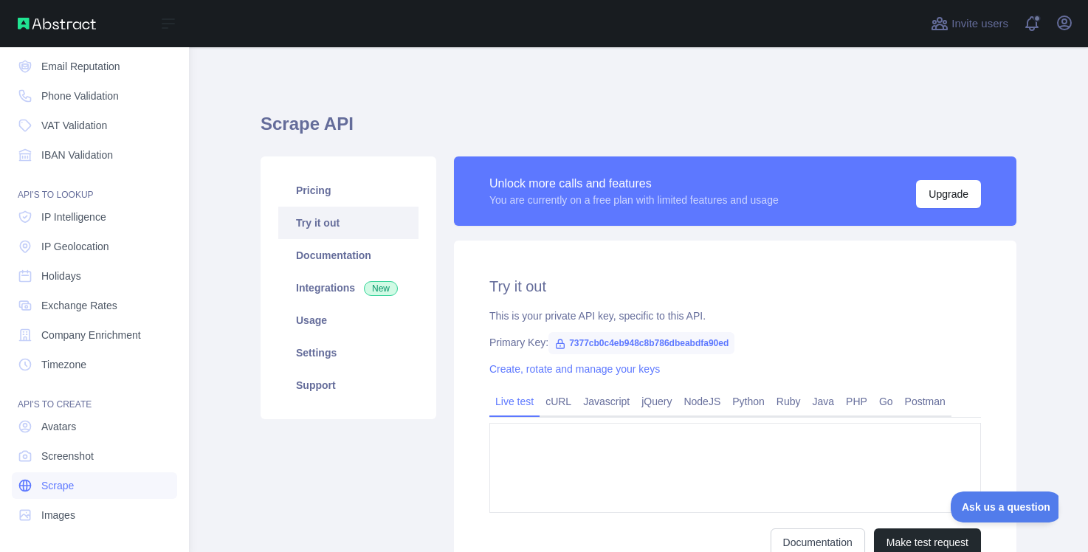
type textarea "**********"
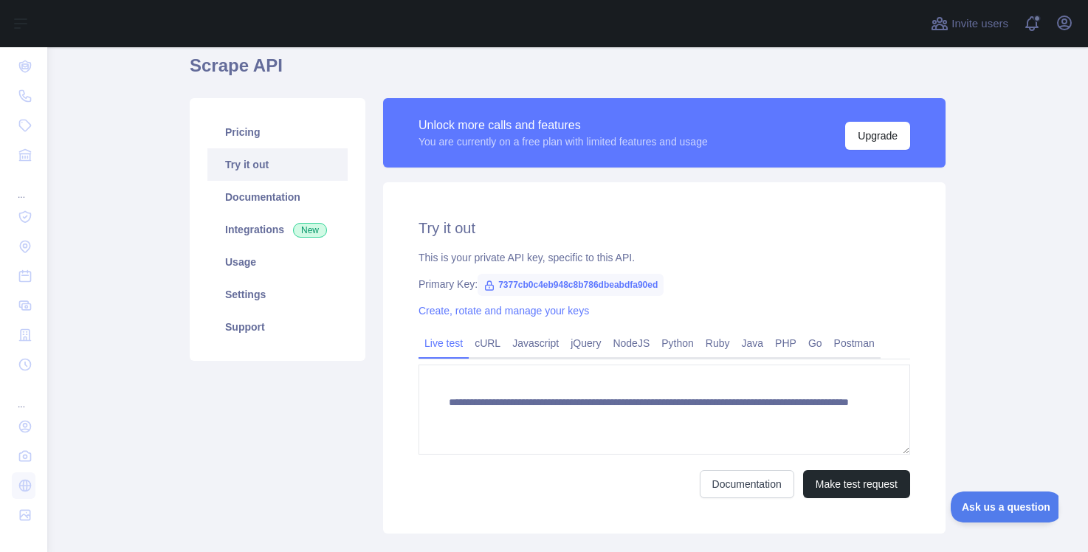
scroll to position [57, 0]
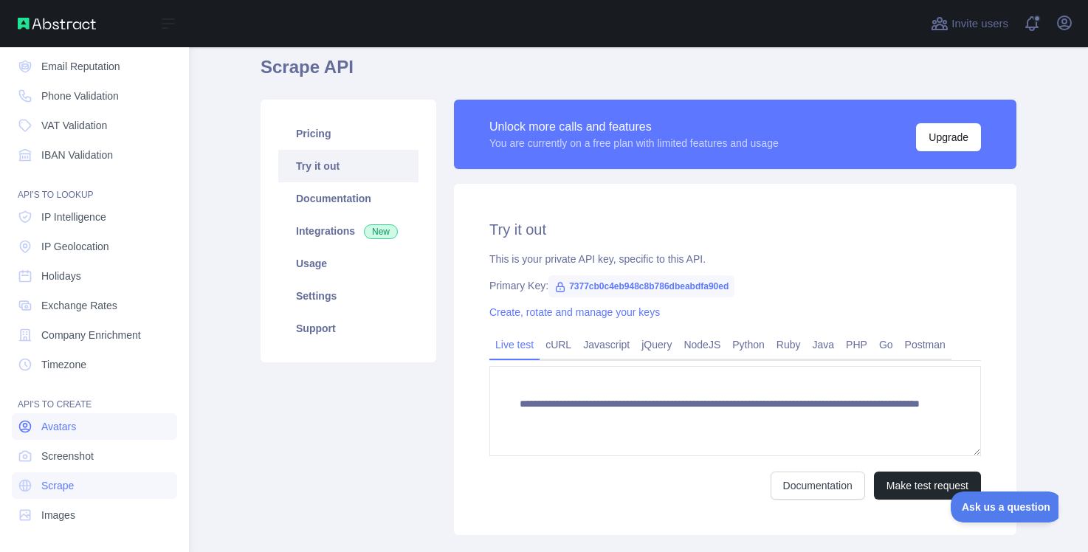
click at [55, 423] on span "Avatars" at bounding box center [58, 426] width 35 height 15
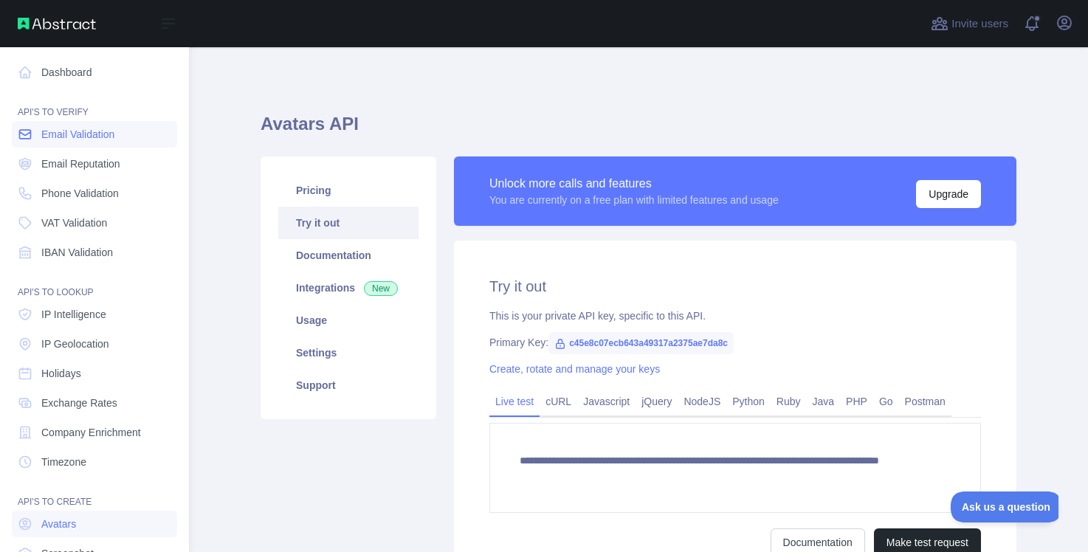
click at [66, 141] on span "Email Validation" at bounding box center [77, 134] width 73 height 15
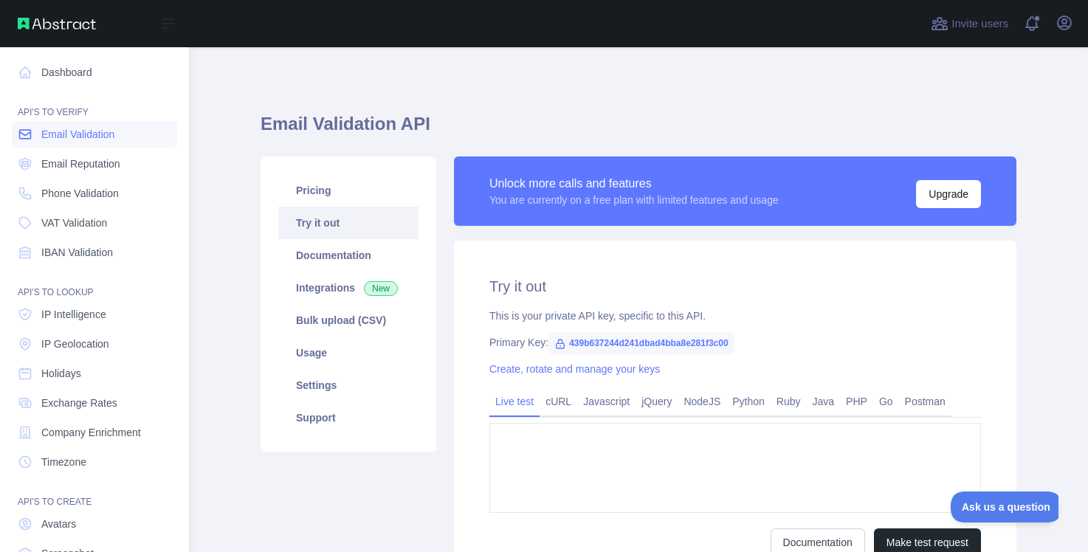
type textarea "**********"
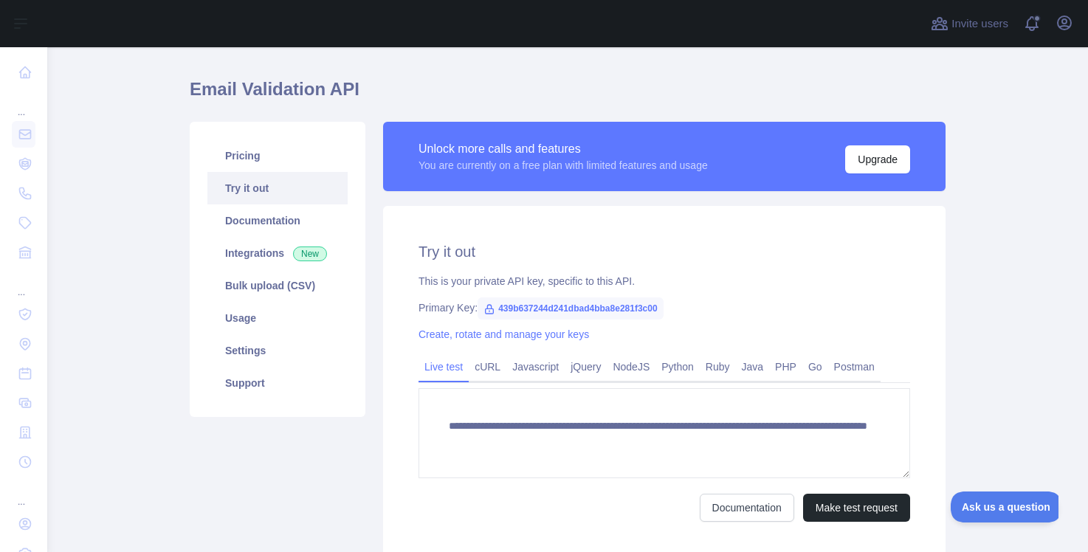
scroll to position [24, 0]
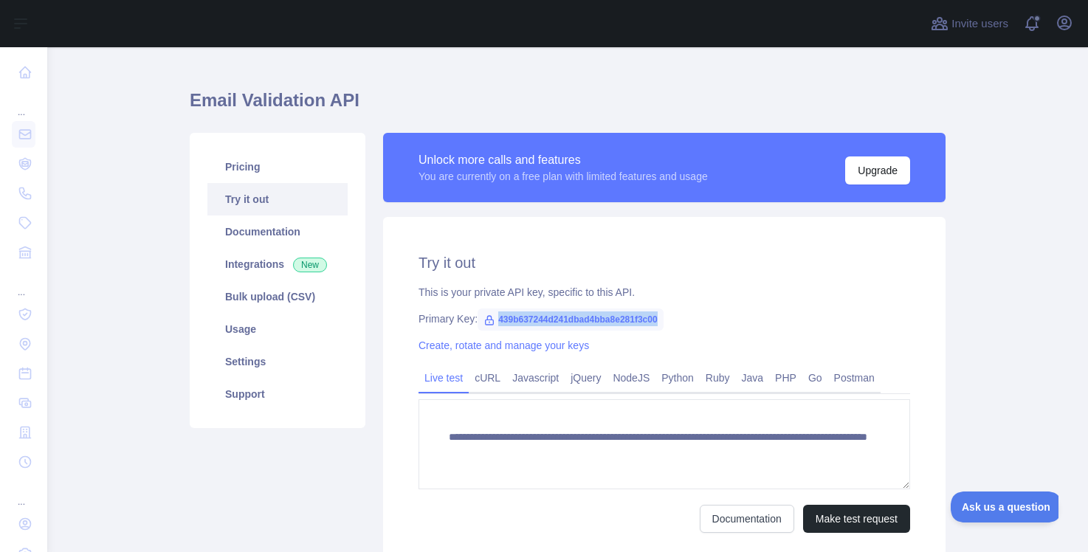
drag, startPoint x: 498, startPoint y: 317, endPoint x: 665, endPoint y: 325, distance: 167.7
click at [665, 325] on div "Primary Key: 439b637244d241dbad4bba8e281f3c00" at bounding box center [665, 319] width 492 height 15
copy span "439b637244d241dbad4bba8e281f3c00"
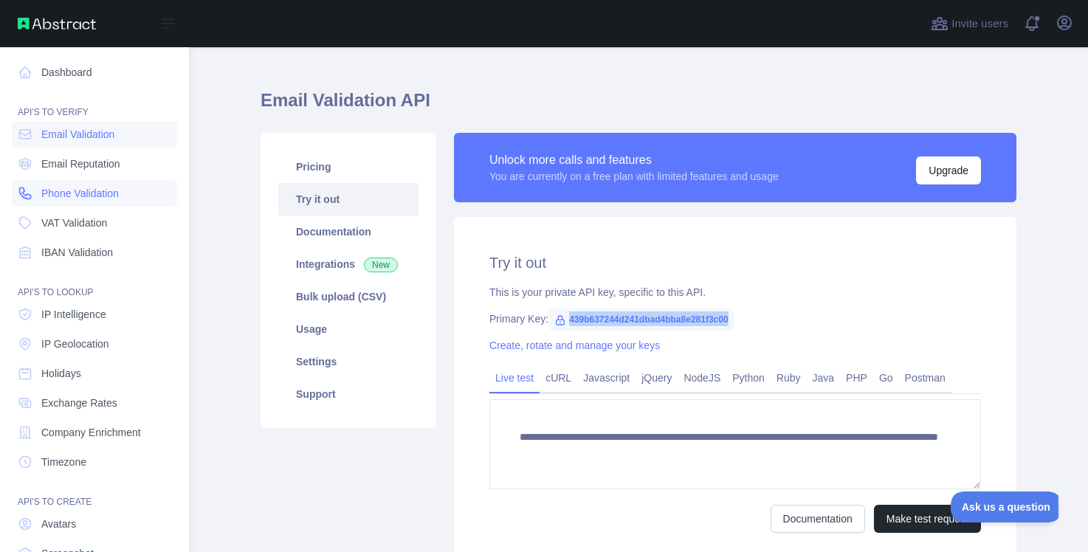
click at [24, 187] on icon at bounding box center [25, 193] width 15 height 15
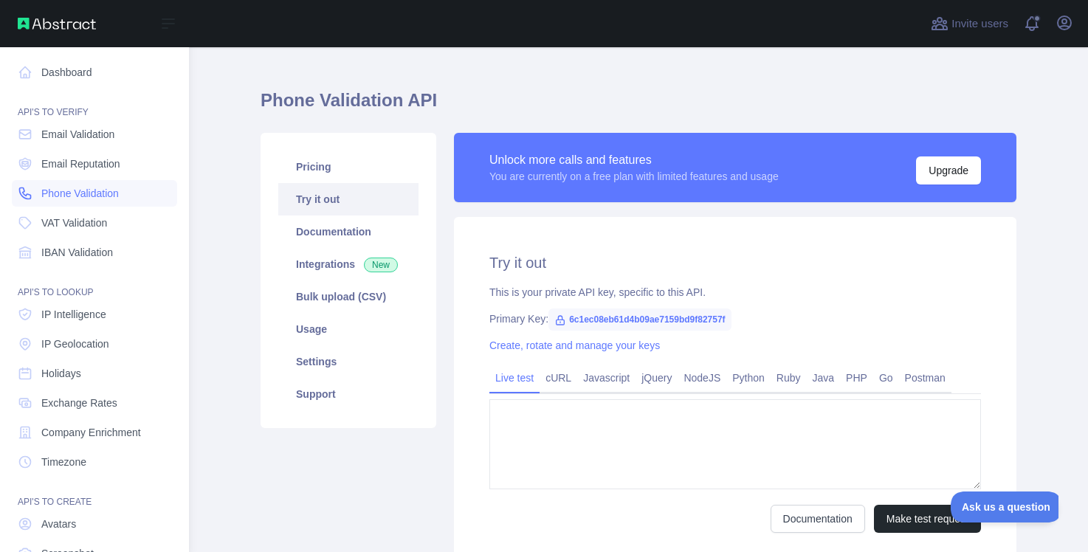
type textarea "**********"
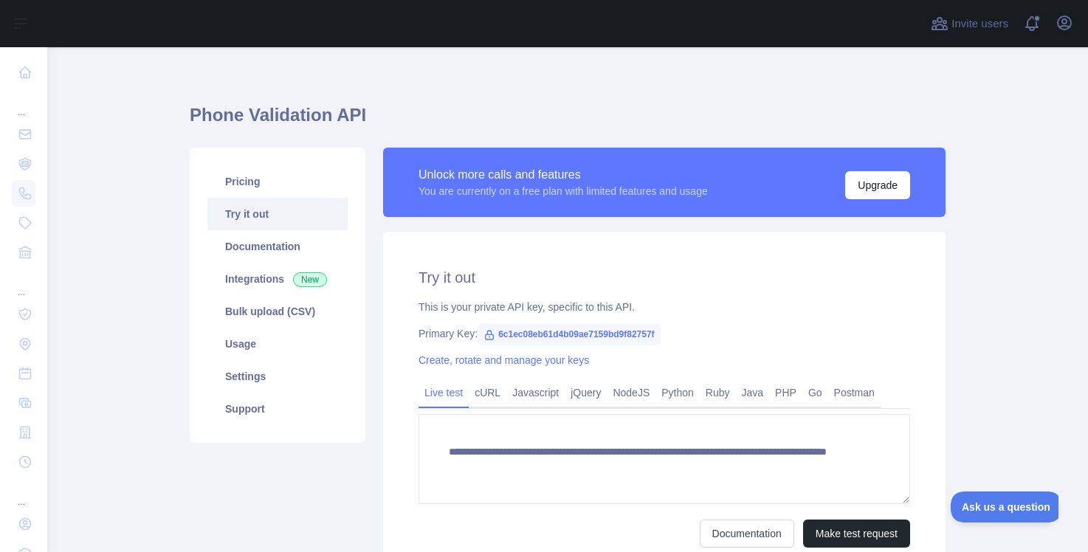
click at [537, 331] on span "6c1ec08eb61d4b09ae7159bd9f82757f" at bounding box center [569, 334] width 183 height 22
copy span "6c1ec08eb61d4b09ae7159bd9f82757f"
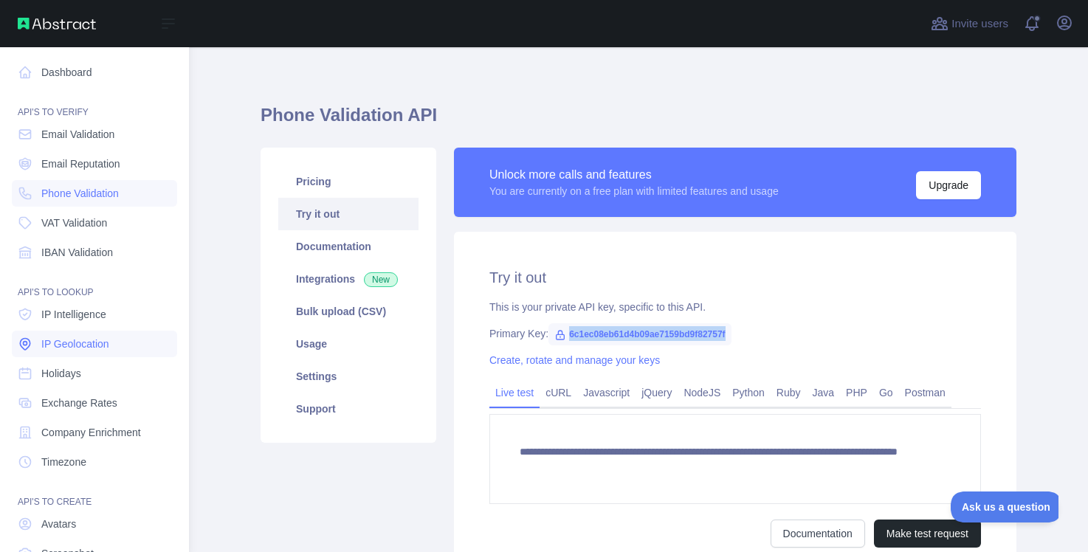
click at [57, 349] on span "IP Geolocation" at bounding box center [75, 344] width 68 height 15
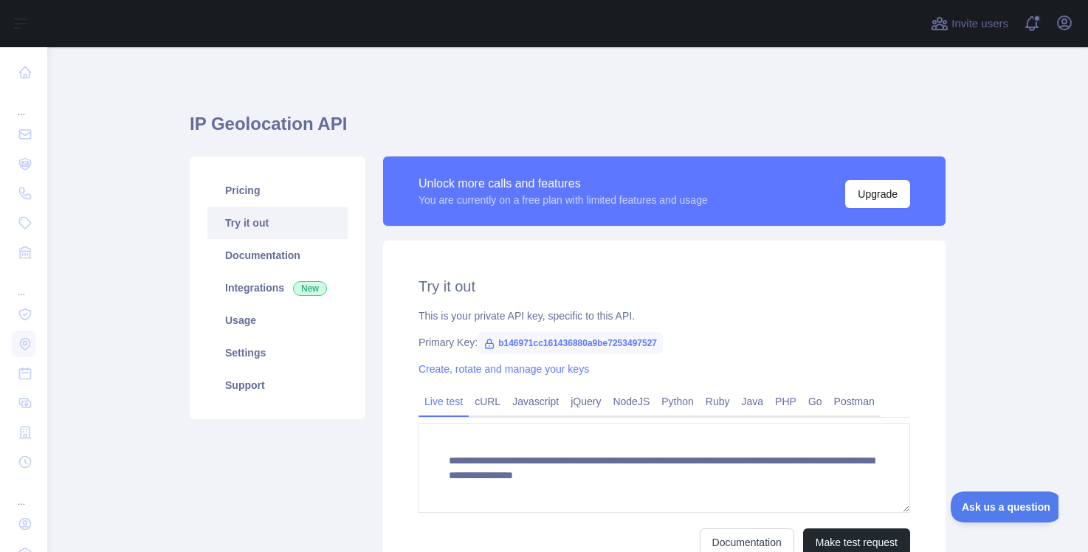
click at [565, 347] on span "b146971cc161436880a9be7253497527" at bounding box center [570, 343] width 185 height 22
copy span "b146971cc161436880a9be7253497527"
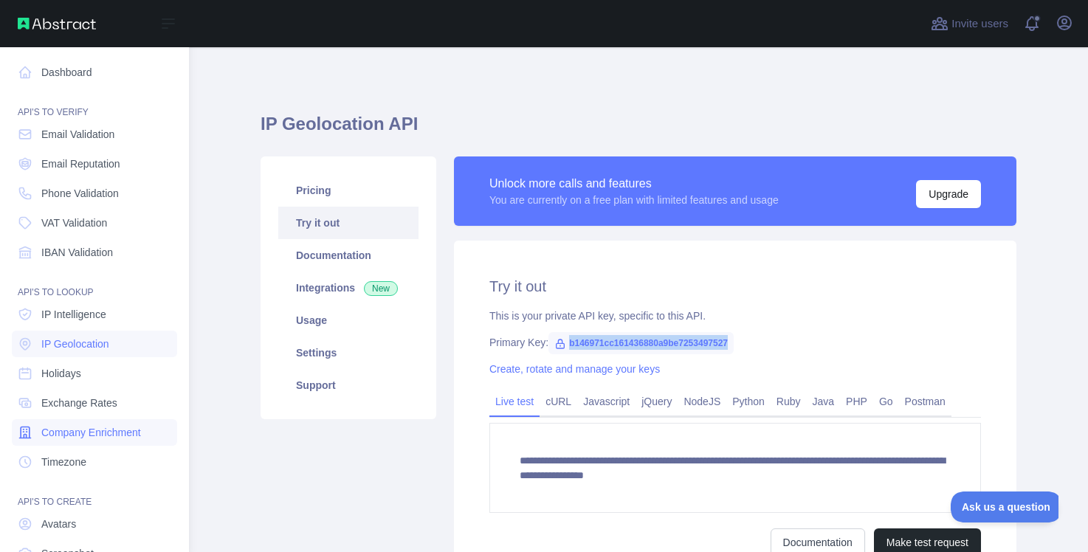
click at [80, 438] on span "Company Enrichment" at bounding box center [91, 432] width 100 height 15
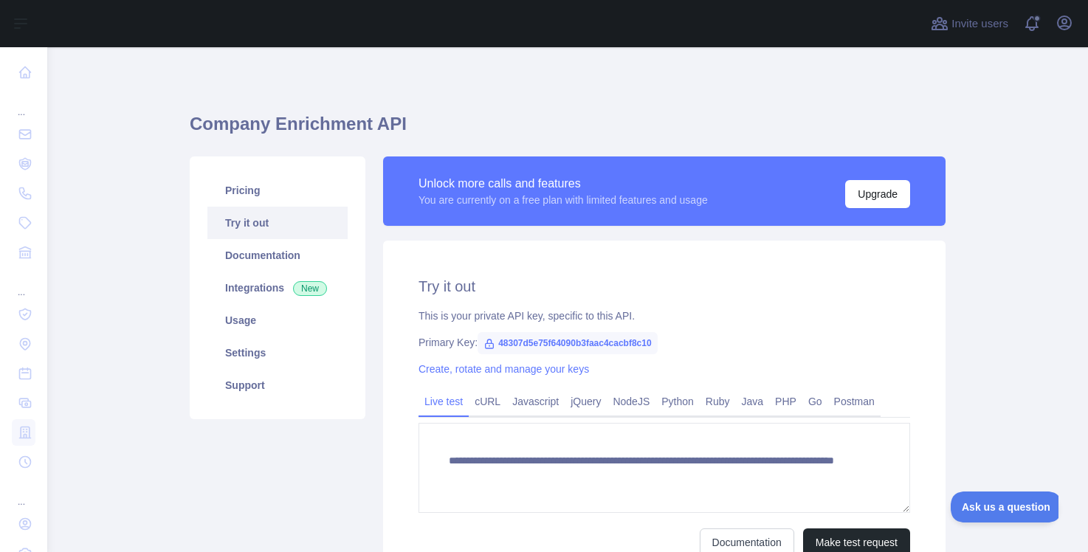
click at [526, 342] on span "48307d5e75f64090b3faac4cacbf8c10" at bounding box center [568, 343] width 180 height 22
copy span "48307d5e75f64090b3faac4cacbf8c10"
